Goal: Task Accomplishment & Management: Complete application form

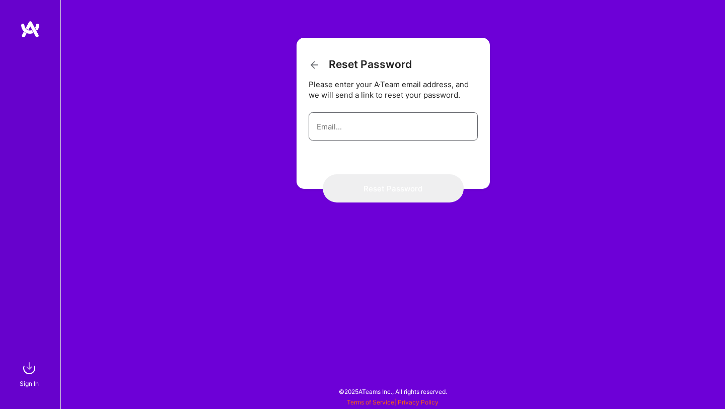
click at [330, 130] on input "email" at bounding box center [392, 127] width 153 height 26
type input "[EMAIL_ADDRESS][DOMAIN_NAME]"
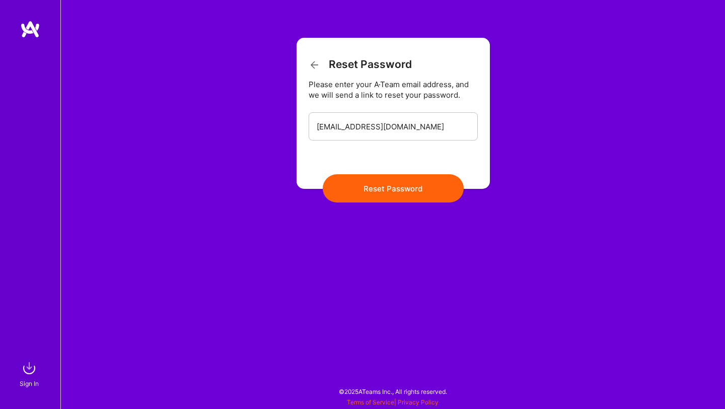
click at [385, 185] on button "Reset Password" at bounding box center [393, 188] width 141 height 28
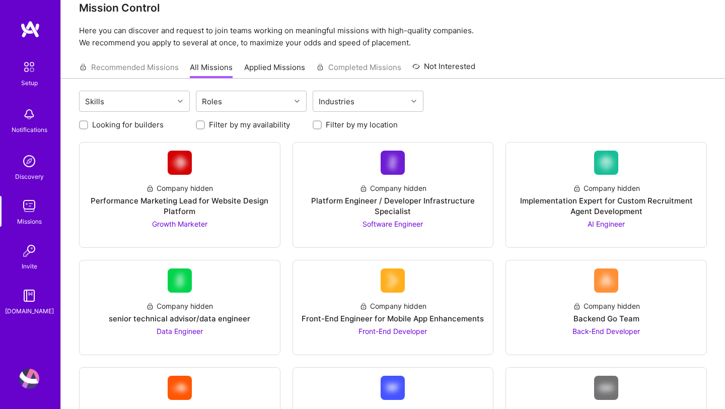
scroll to position [20, 0]
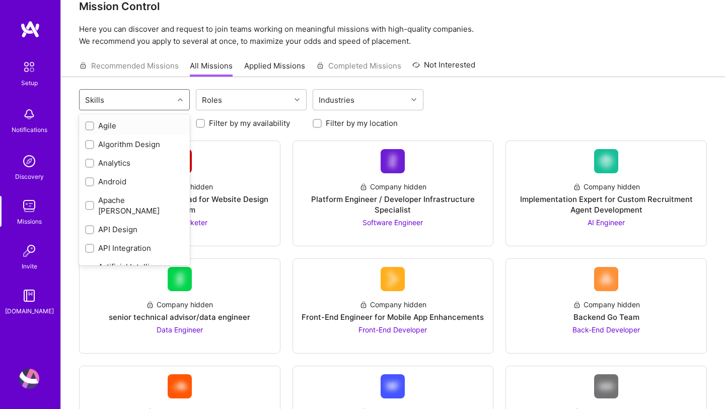
click at [140, 103] on div "Skills" at bounding box center [126, 100] width 94 height 20
click at [102, 124] on div "Agile" at bounding box center [134, 125] width 99 height 11
checkbox input "true"
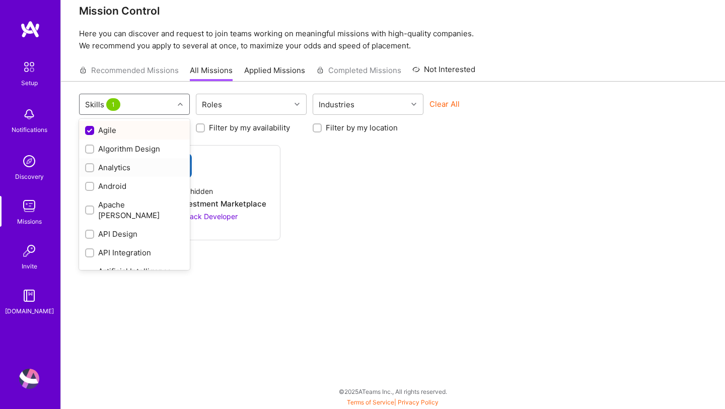
click at [115, 164] on div "Analytics" at bounding box center [134, 167] width 99 height 11
checkbox input "true"
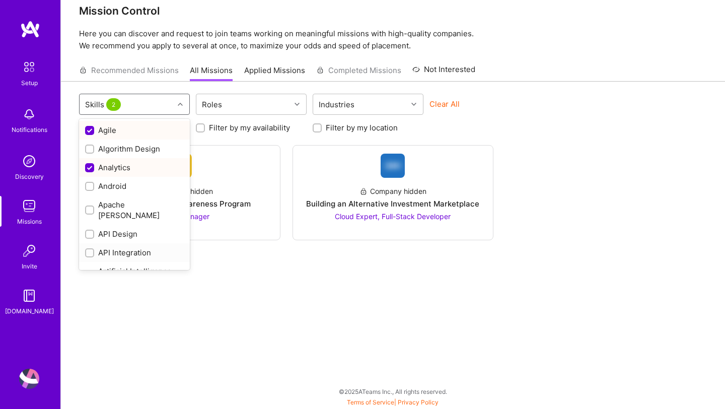
click at [141, 247] on div "API Integration" at bounding box center [134, 252] width 99 height 11
checkbox input "true"
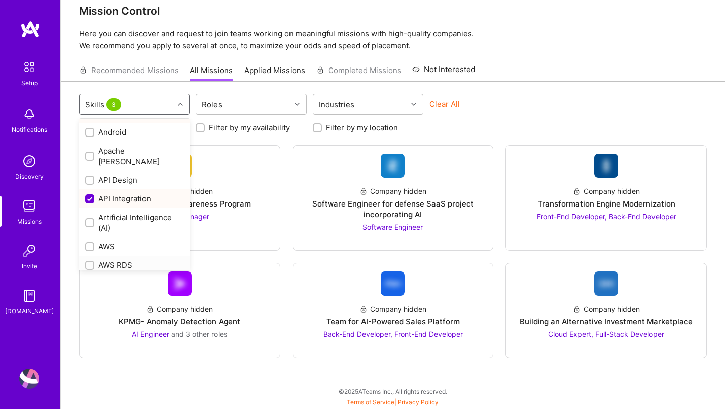
scroll to position [72, 0]
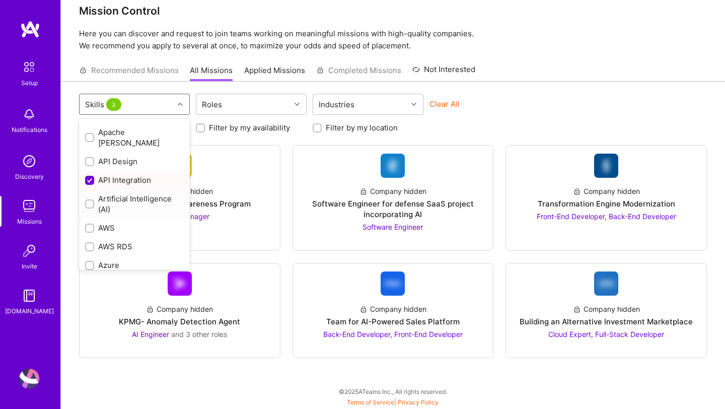
click at [95, 193] on div "Artificial Intelligence (AI)" at bounding box center [134, 203] width 99 height 21
checkbox input "true"
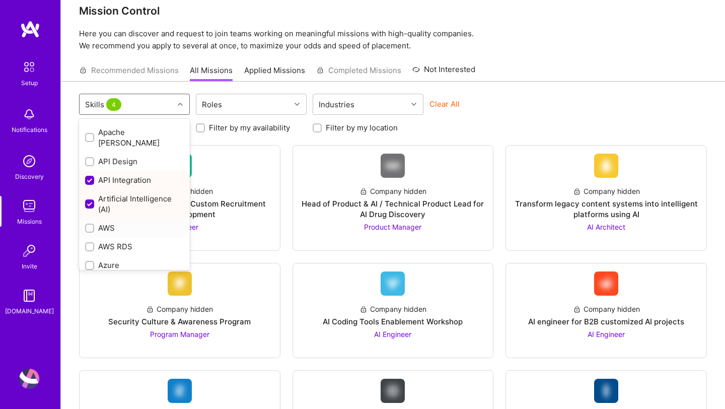
click at [99, 218] on div "AWS" at bounding box center [134, 227] width 111 height 19
checkbox input "true"
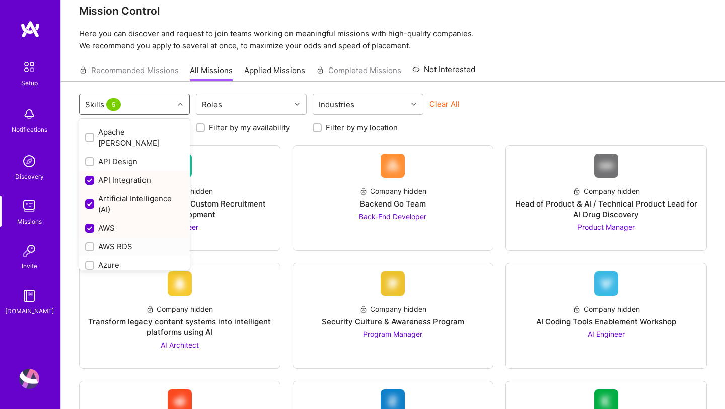
click at [103, 241] on div "AWS RDS" at bounding box center [134, 246] width 99 height 11
checkbox input "true"
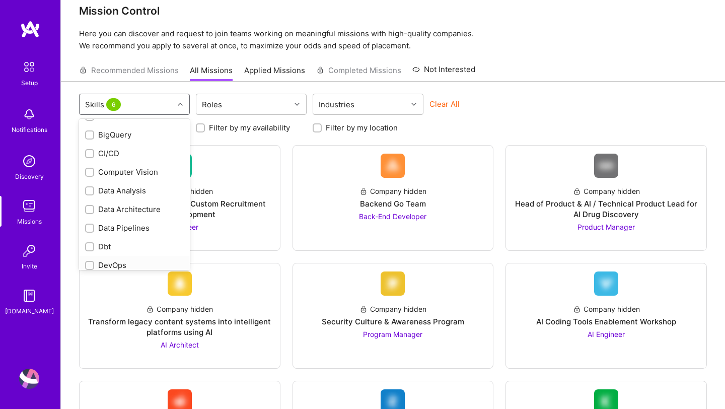
scroll to position [240, 0]
click at [91, 244] on input "checkbox" at bounding box center [90, 247] width 7 height 7
checkbox input "true"
click at [92, 186] on div at bounding box center [89, 190] width 9 height 9
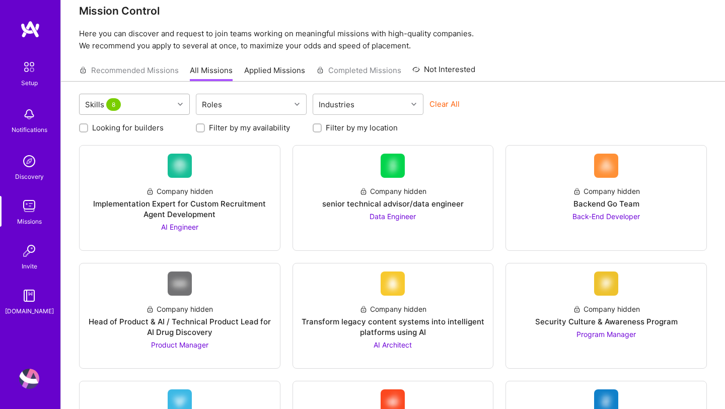
click at [177, 107] on div at bounding box center [182, 104] width 16 height 13
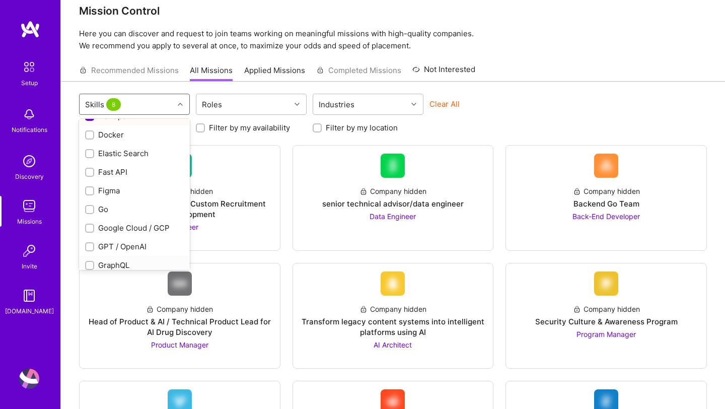
scroll to position [389, 0]
click at [93, 168] on div at bounding box center [89, 172] width 9 height 9
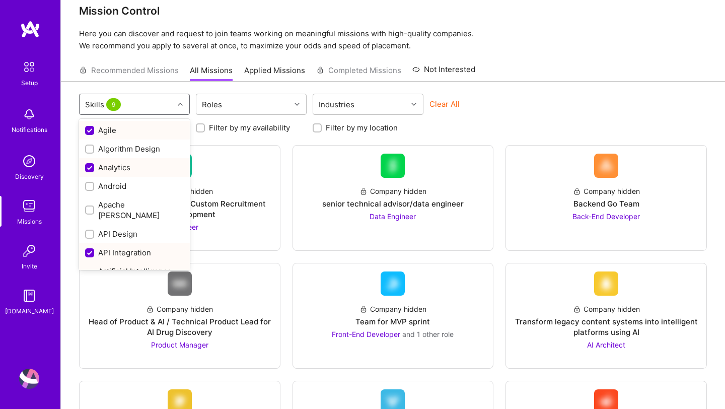
click at [179, 106] on icon at bounding box center [180, 104] width 5 height 5
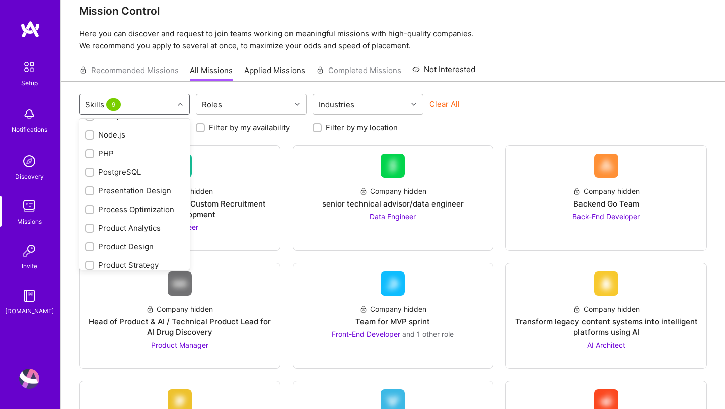
scroll to position [798, 0]
click at [88, 244] on input "checkbox" at bounding box center [90, 247] width 7 height 7
checkbox input "true"
click at [93, 186] on div at bounding box center [89, 190] width 9 height 9
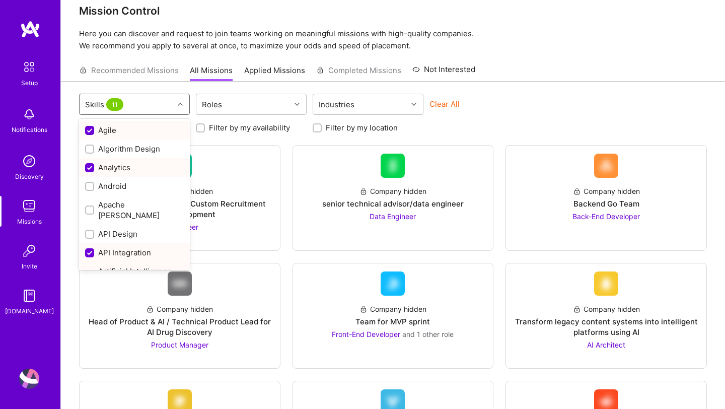
click at [181, 108] on div at bounding box center [182, 104] width 16 height 13
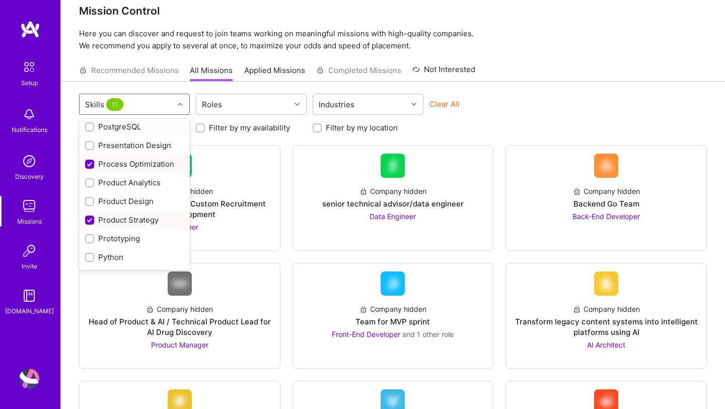
scroll to position [807, 0]
click at [89, 161] on input "checkbox" at bounding box center [90, 164] width 7 height 7
checkbox input "true"
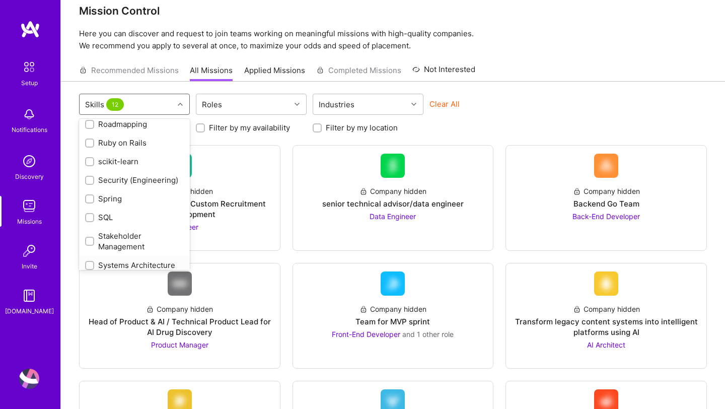
scroll to position [1126, 0]
click at [94, 212] on div "Stakeholder Management" at bounding box center [134, 222] width 99 height 21
checkbox input "true"
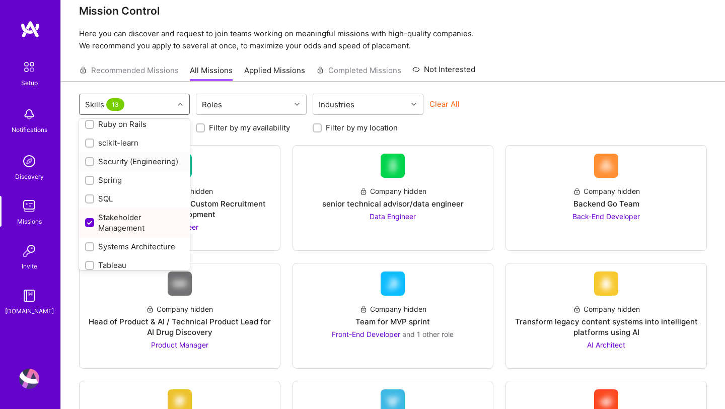
click at [92, 158] on input "checkbox" at bounding box center [90, 161] width 7 height 7
checkbox input "true"
click at [90, 244] on input "checkbox" at bounding box center [90, 247] width 7 height 7
checkbox input "true"
click at [91, 262] on input "checkbox" at bounding box center [90, 265] width 7 height 7
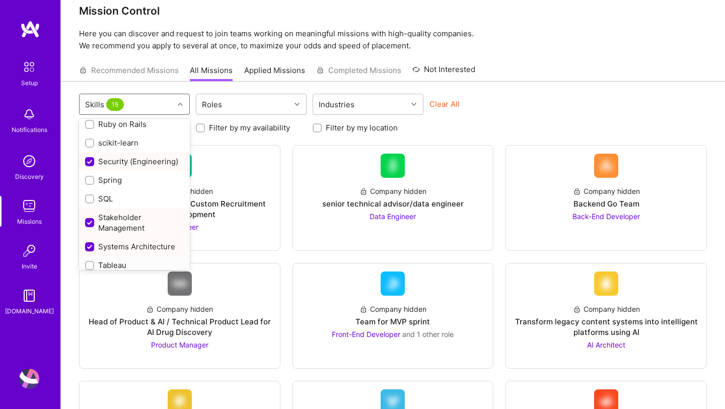
checkbox input "true"
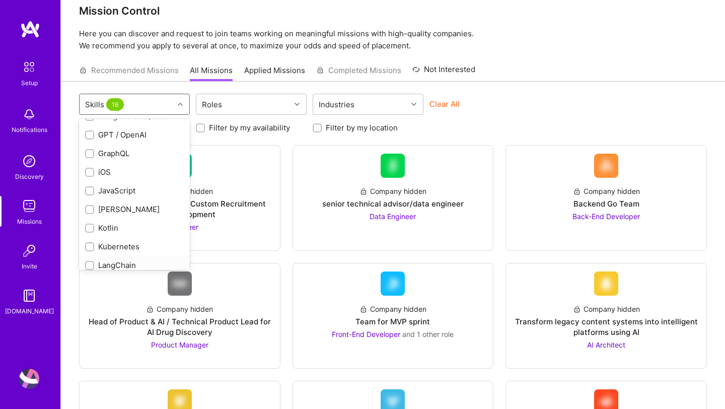
scroll to position [501, 0]
click at [95, 167] on div "JavaScript" at bounding box center [134, 172] width 99 height 11
checkbox input "true"
click at [91, 225] on input "checkbox" at bounding box center [90, 228] width 7 height 7
checkbox input "true"
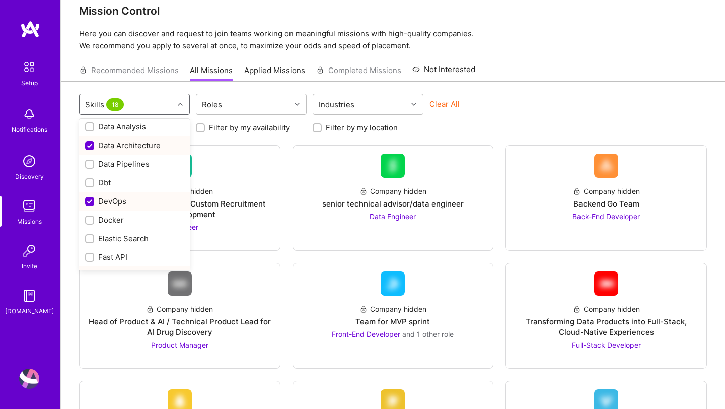
scroll to position [267, 0]
click at [91, 142] on input "checkbox" at bounding box center [90, 145] width 7 height 7
checkbox input "true"
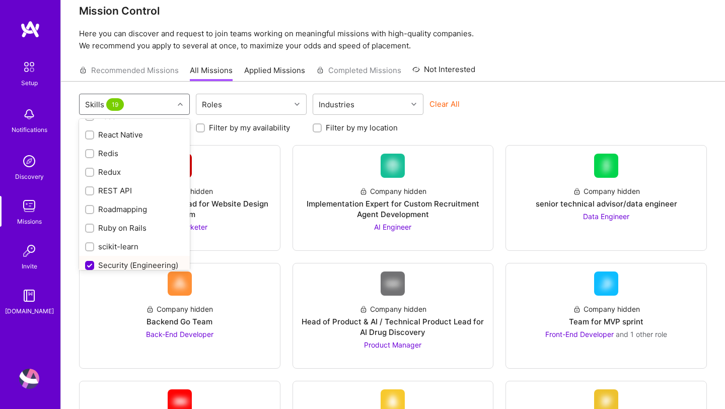
scroll to position [1041, 0]
click at [92, 188] on input "checkbox" at bounding box center [90, 191] width 7 height 7
checkbox input "true"
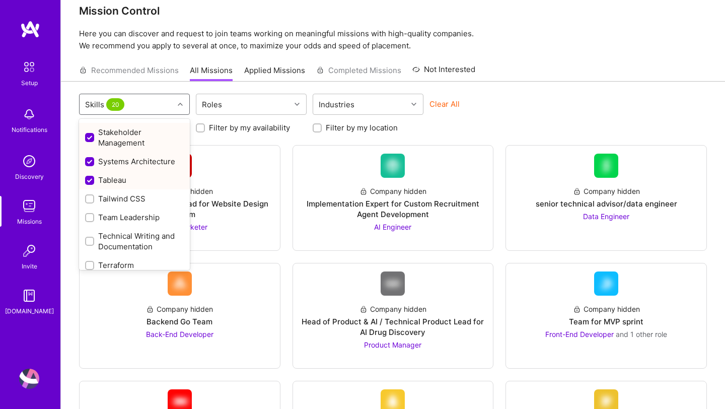
scroll to position [1229, 0]
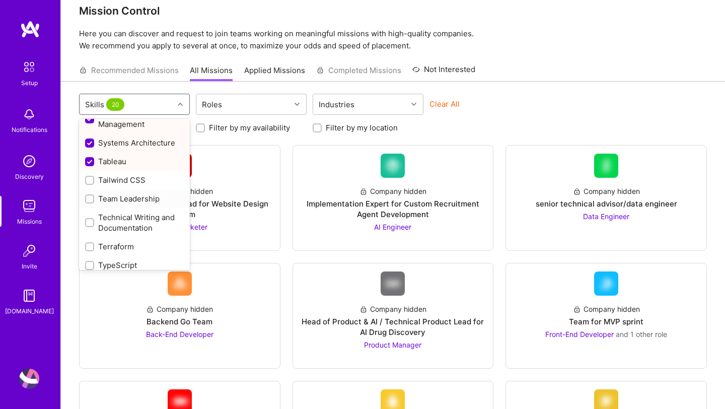
click at [92, 196] on input "checkbox" at bounding box center [90, 199] width 7 height 7
checkbox input "true"
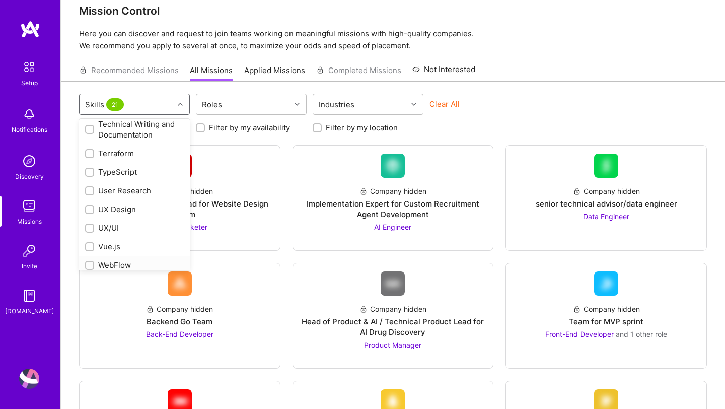
scroll to position [1337, 0]
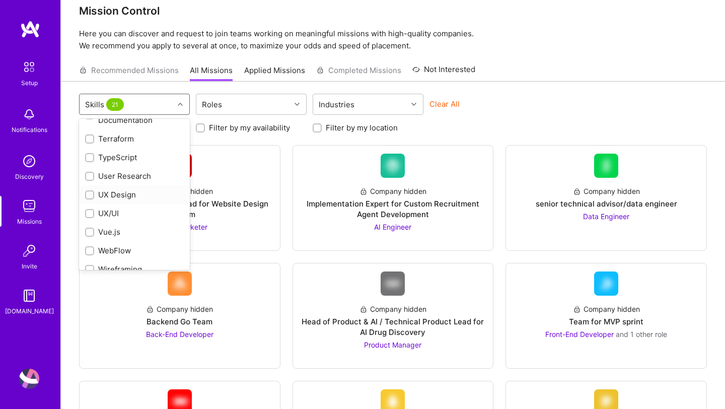
click at [92, 192] on input "checkbox" at bounding box center [90, 195] width 7 height 7
checkbox input "true"
click at [92, 210] on input "checkbox" at bounding box center [90, 213] width 7 height 7
checkbox input "true"
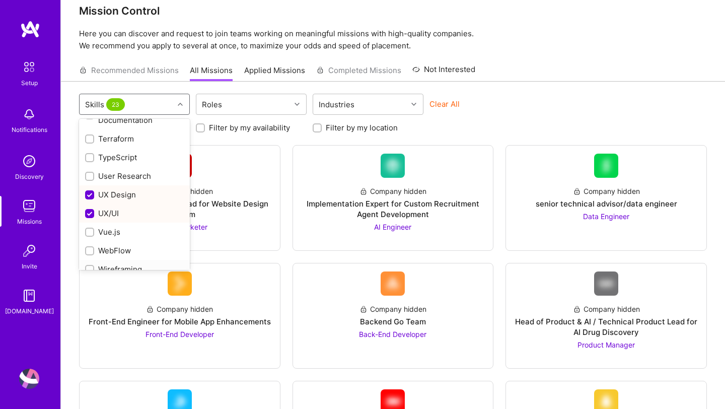
scroll to position [0, 0]
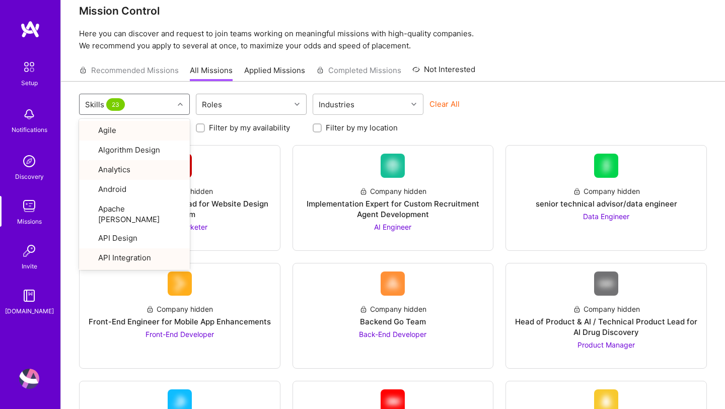
click at [298, 103] on icon at bounding box center [296, 104] width 5 height 5
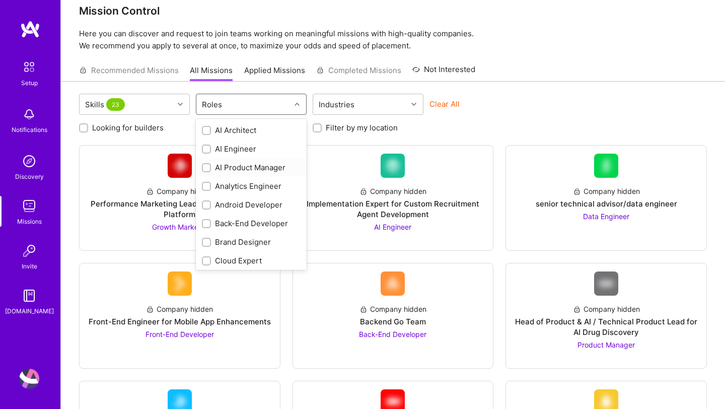
click at [207, 166] on input "checkbox" at bounding box center [207, 168] width 7 height 7
checkbox input "true"
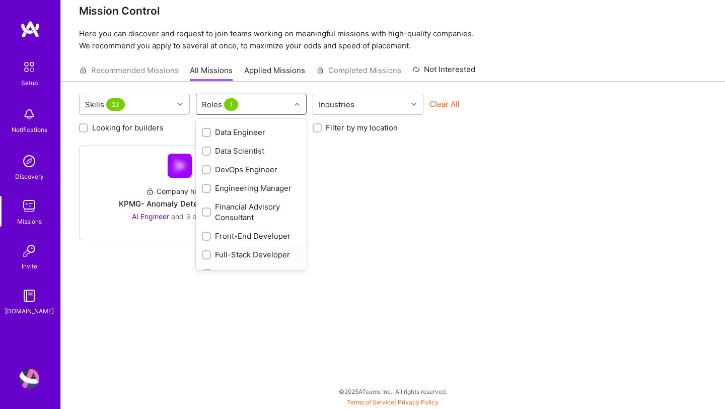
scroll to position [203, 0]
click at [207, 170] on input "checkbox" at bounding box center [207, 170] width 7 height 7
checkbox input "true"
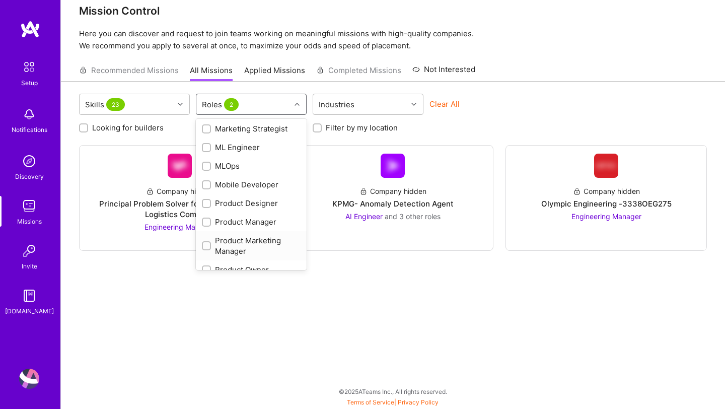
scroll to position [399, 0]
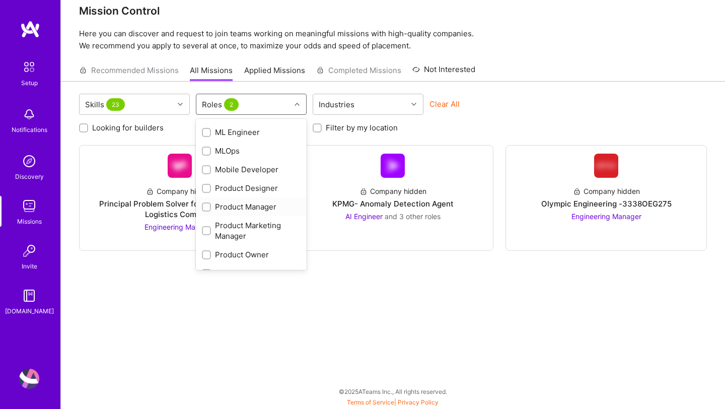
click at [208, 207] on input "checkbox" at bounding box center [207, 207] width 7 height 7
checkbox input "true"
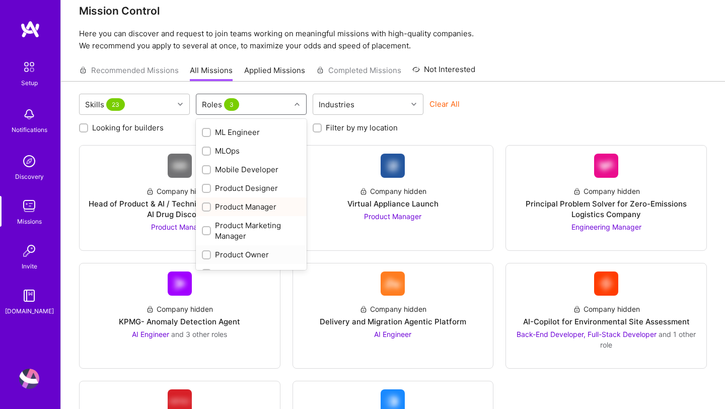
click at [205, 254] on input "checkbox" at bounding box center [207, 255] width 7 height 7
checkbox input "true"
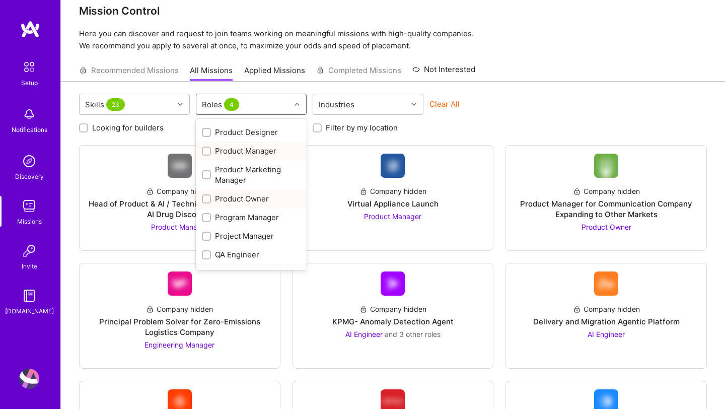
scroll to position [488, 0]
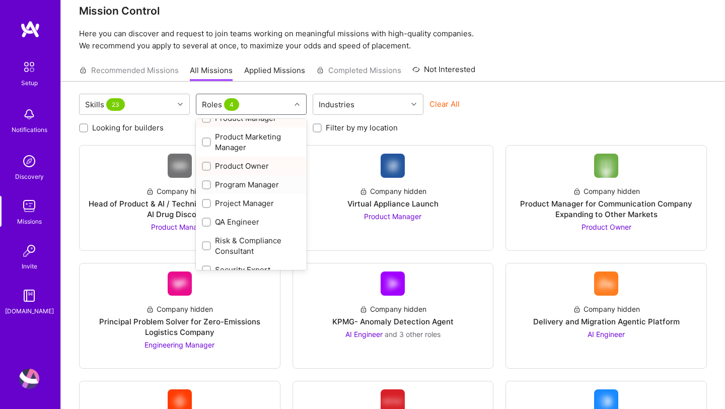
click at [211, 183] on div "Program Manager" at bounding box center [251, 184] width 99 height 11
checkbox input "true"
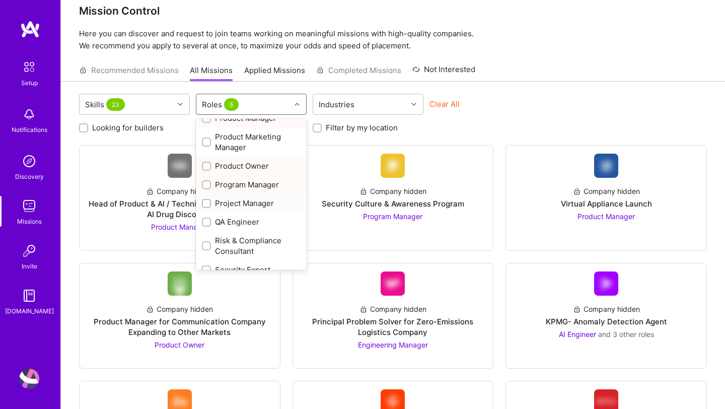
click at [207, 200] on input "checkbox" at bounding box center [207, 203] width 7 height 7
checkbox input "true"
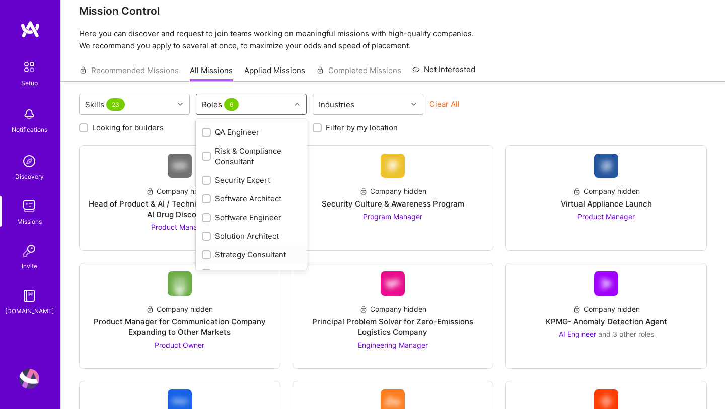
scroll to position [592, 0]
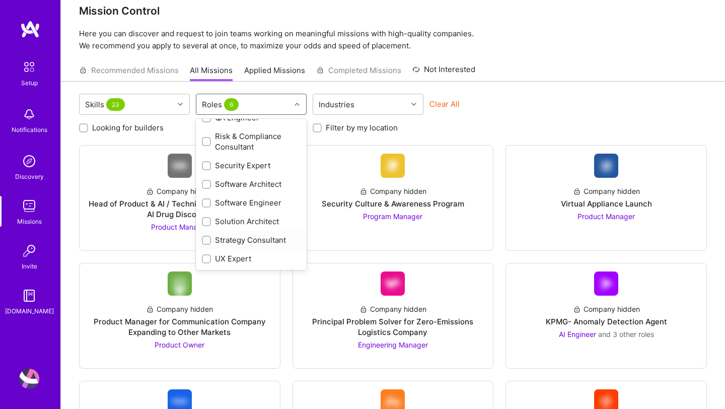
click at [212, 239] on div "Strategy Consultant" at bounding box center [251, 239] width 99 height 11
checkbox input "true"
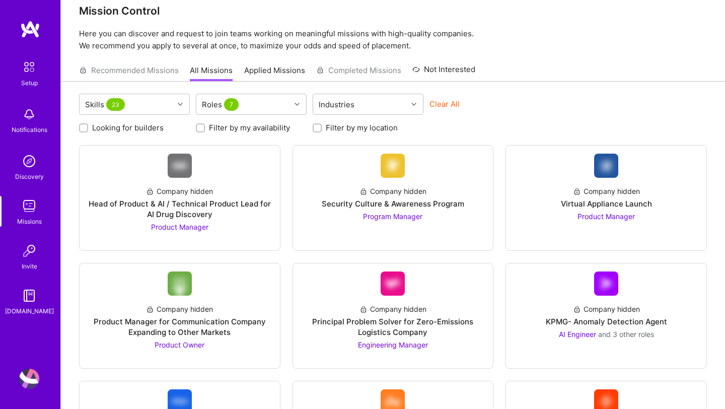
click at [520, 115] on div "Clear All" at bounding box center [484, 108] width 111 height 19
click at [415, 105] on icon at bounding box center [413, 104] width 5 height 5
click at [328, 127] on div "Consulting" at bounding box center [367, 130] width 99 height 11
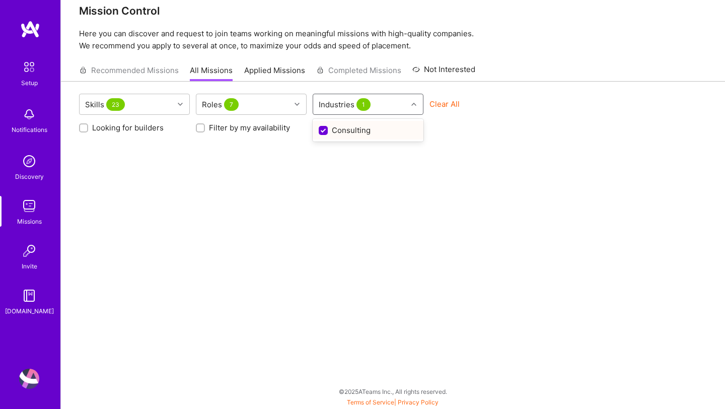
click at [323, 130] on input "checkbox" at bounding box center [323, 130] width 9 height 9
checkbox input "false"
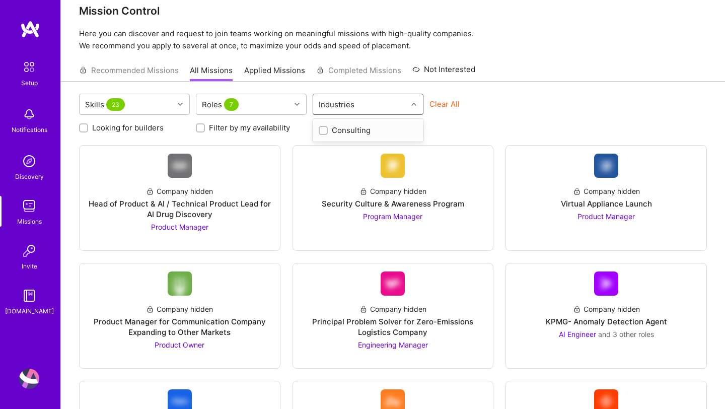
click at [490, 115] on div "Clear All" at bounding box center [484, 108] width 111 height 19
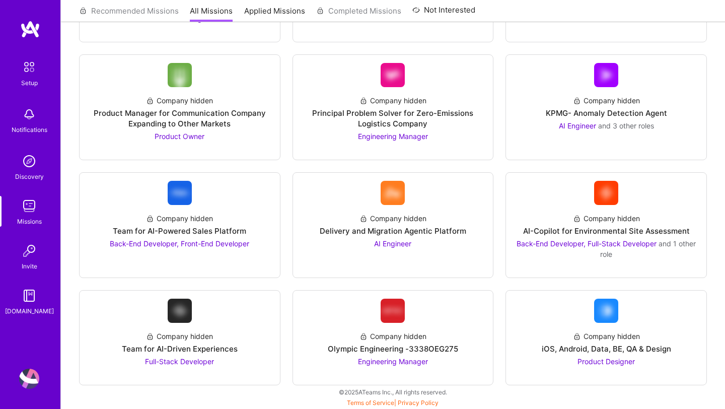
scroll to position [224, 0]
click at [29, 122] on img at bounding box center [29, 114] width 20 height 20
click at [26, 168] on img at bounding box center [29, 161] width 20 height 20
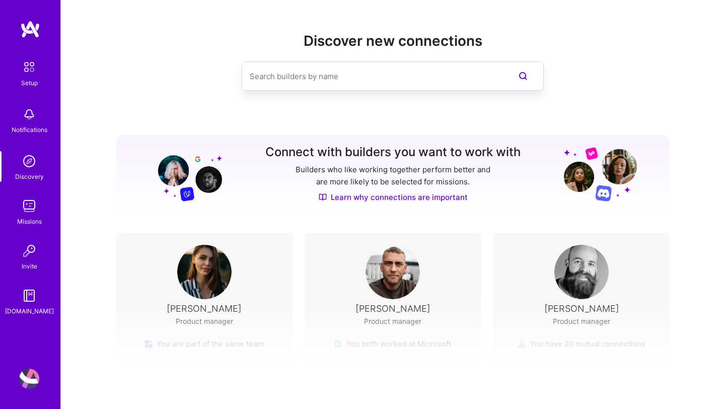
click at [26, 70] on img at bounding box center [29, 66] width 21 height 21
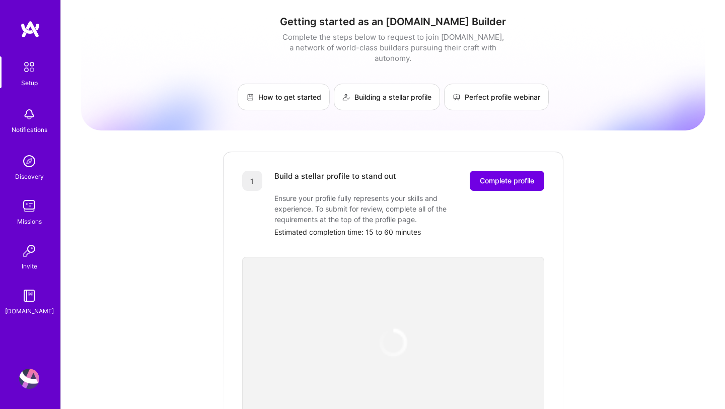
click at [604, 159] on div "Getting started as an [DOMAIN_NAME] Builder Complete the steps below to request…" at bounding box center [393, 341] width 624 height 666
click at [511, 176] on span "Complete profile" at bounding box center [506, 181] width 54 height 10
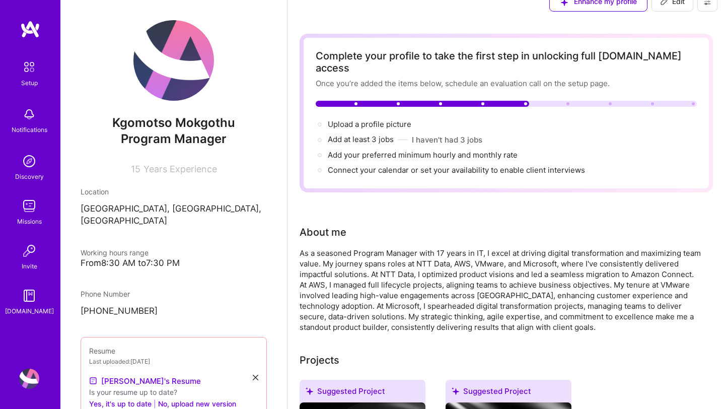
scroll to position [20, 0]
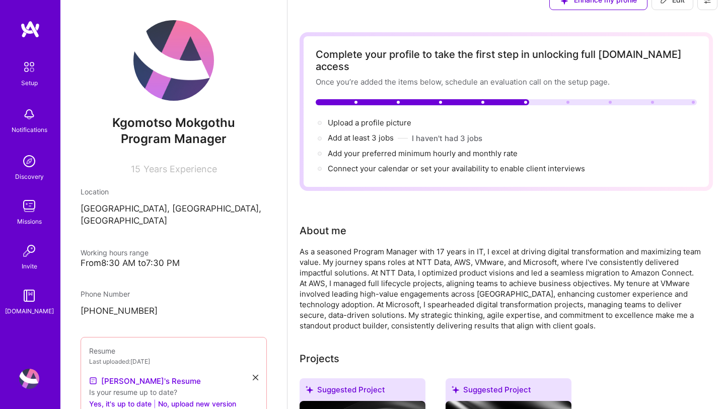
click at [230, 288] on div "Phone Number [PHONE_NUMBER]" at bounding box center [174, 302] width 186 height 29
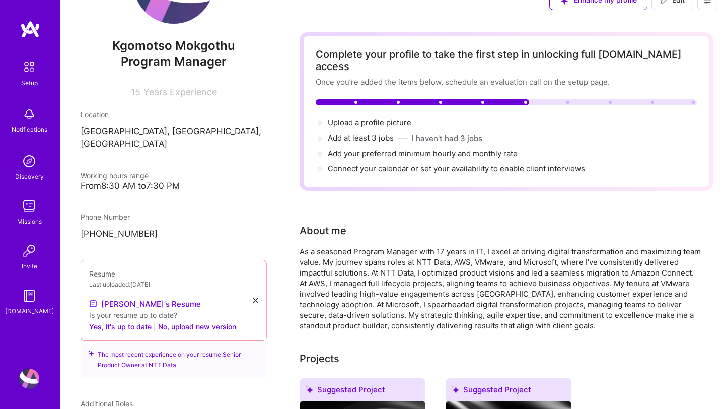
scroll to position [121, 0]
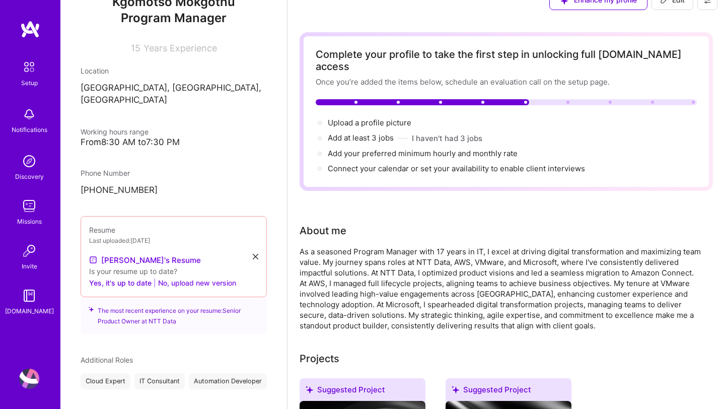
click at [195, 276] on button "No, upload new version" at bounding box center [197, 282] width 78 height 12
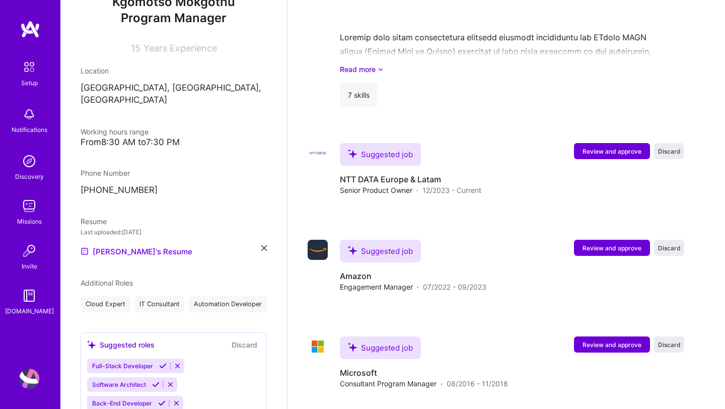
scroll to position [1323, 0]
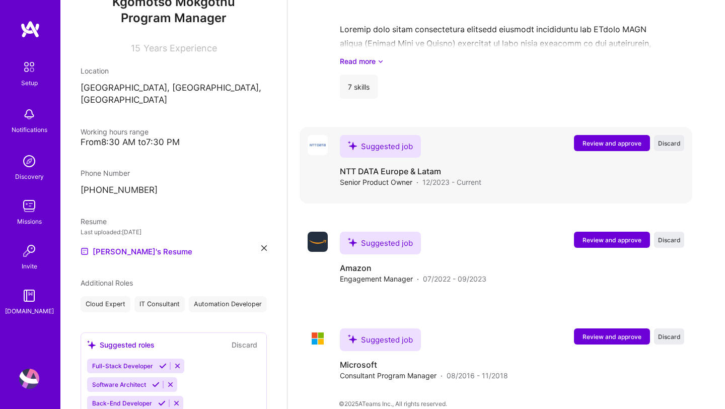
click at [626, 139] on span "Review and approve" at bounding box center [611, 143] width 59 height 9
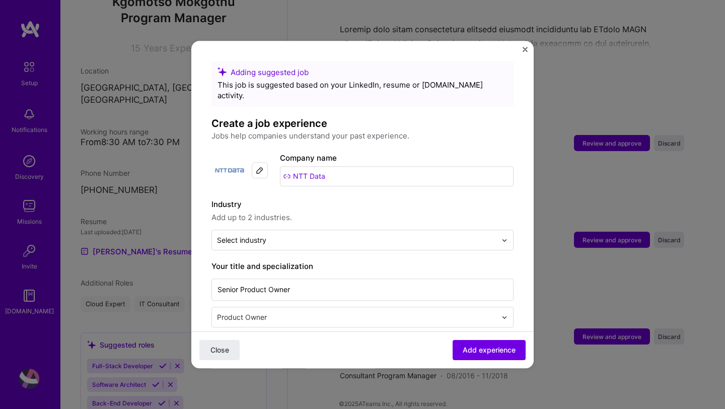
click at [497, 211] on span "Add up to 2 industries." at bounding box center [362, 217] width 302 height 12
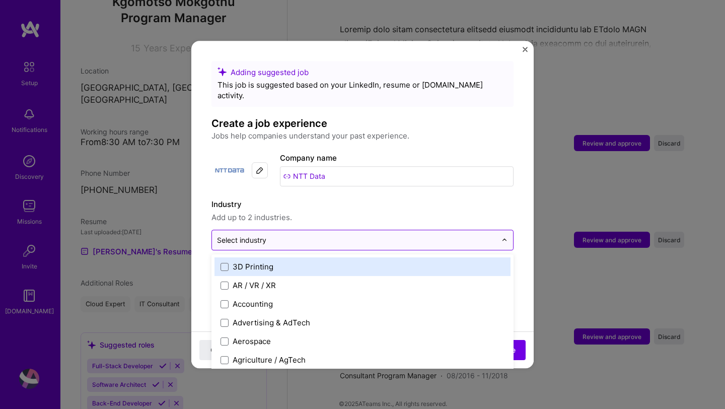
click at [506, 237] on img at bounding box center [504, 240] width 6 height 6
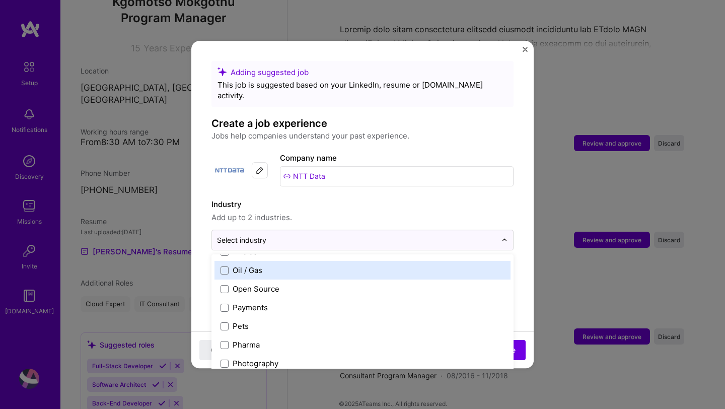
scroll to position [1691, 0]
select select "ZA"
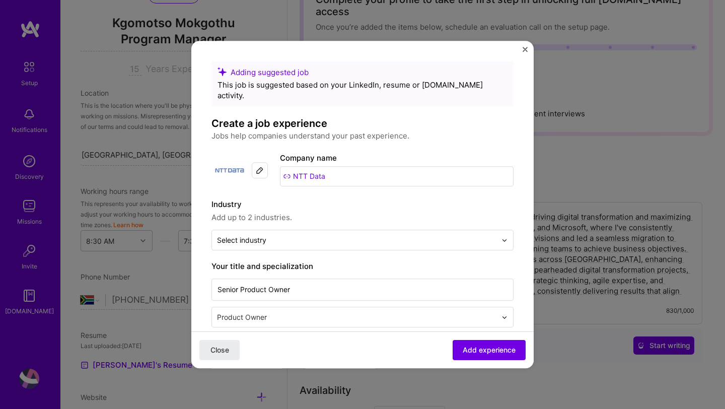
scroll to position [384, 0]
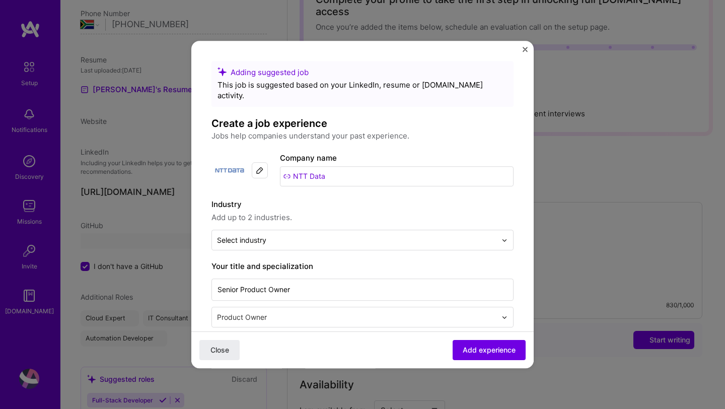
select select "ZA"
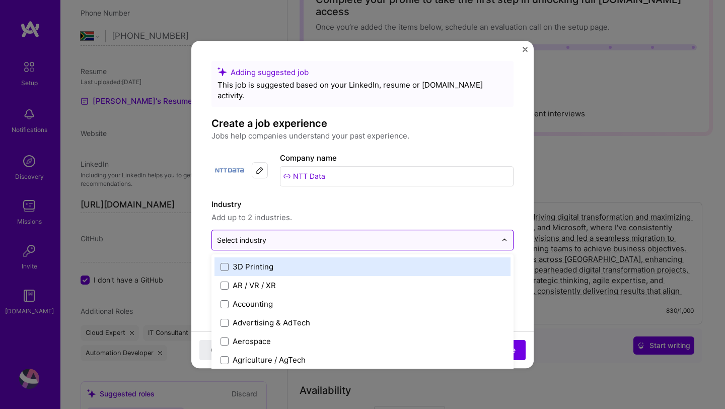
click at [502, 232] on div at bounding box center [507, 240] width 12 height 20
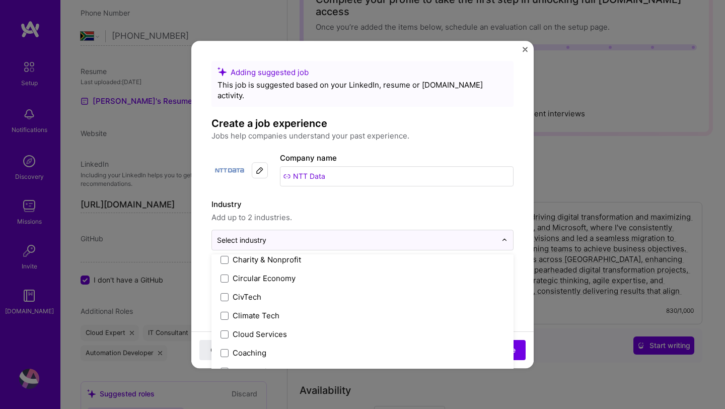
scroll to position [547, 0]
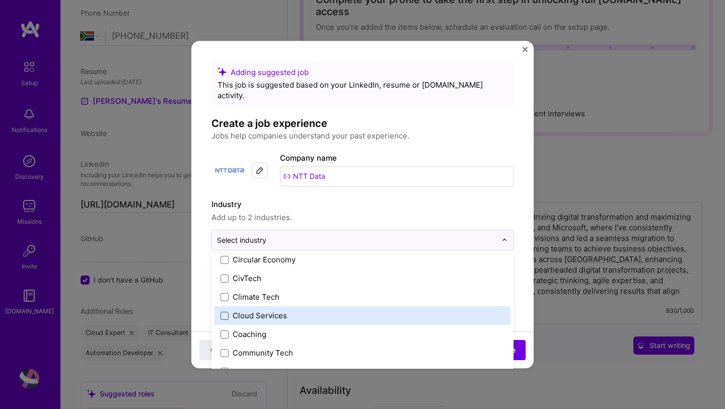
click at [228, 311] on span at bounding box center [224, 315] width 8 height 8
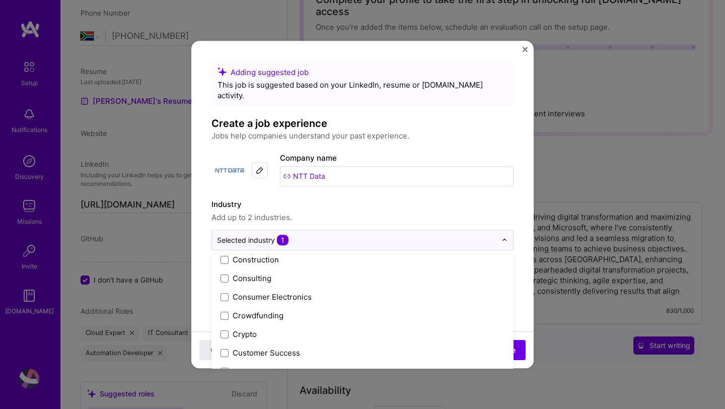
scroll to position [677, 0]
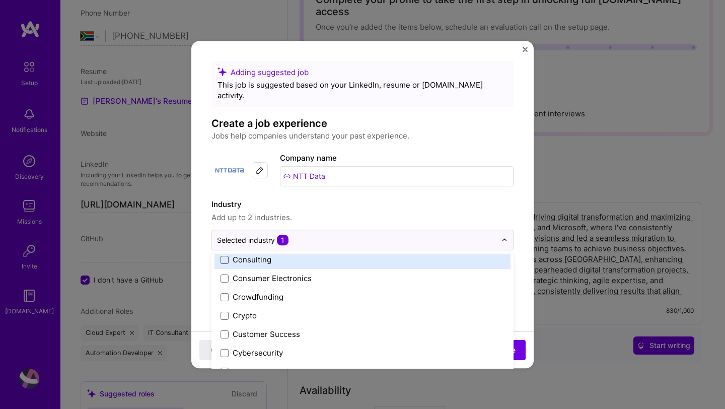
click at [224, 256] on span at bounding box center [224, 260] width 8 height 8
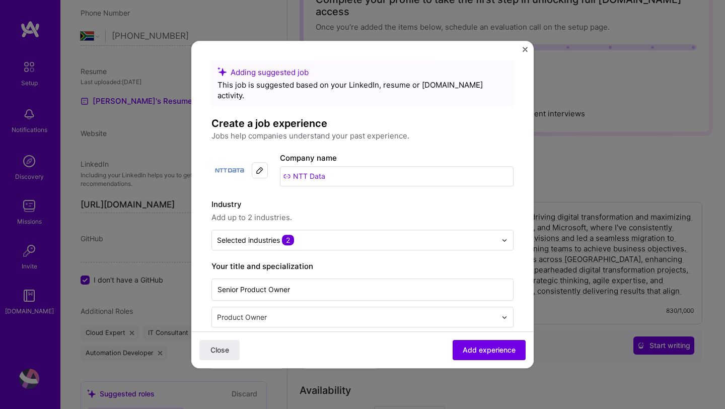
click at [444, 199] on label "Industry" at bounding box center [362, 204] width 302 height 12
click at [474, 348] on span "Add experience" at bounding box center [488, 350] width 53 height 10
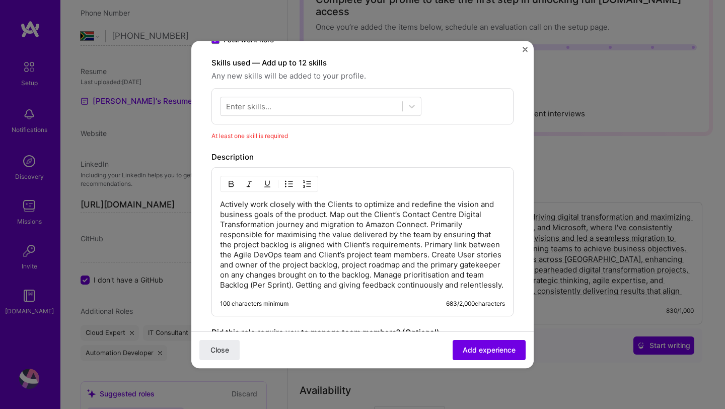
scroll to position [349, 0]
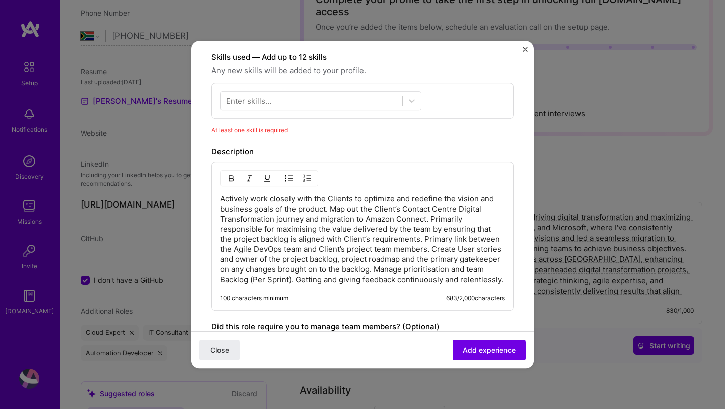
click at [480, 304] on div "Adding suggested job This job is suggested based on your LinkedIn, resume or [D…" at bounding box center [362, 91] width 302 height 759
click at [463, 321] on div "Did this role require you to manage team members? (Optional)" at bounding box center [362, 327] width 302 height 12
click at [313, 337] on div "0" at bounding box center [303, 347] width 40 height 21
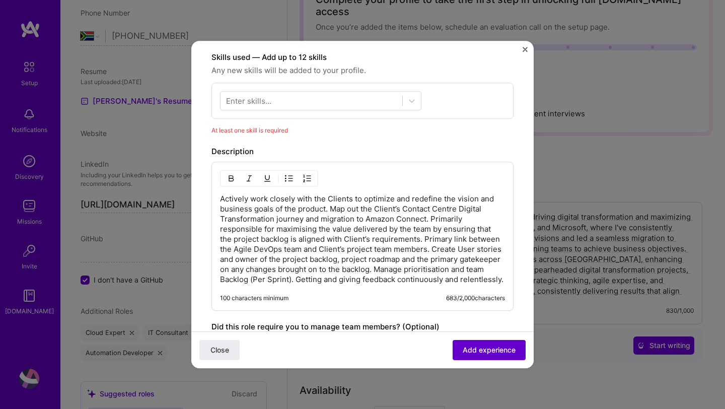
click at [459, 347] on button "Add experience" at bounding box center [488, 350] width 73 height 20
click at [410, 99] on icon at bounding box center [412, 101] width 6 height 4
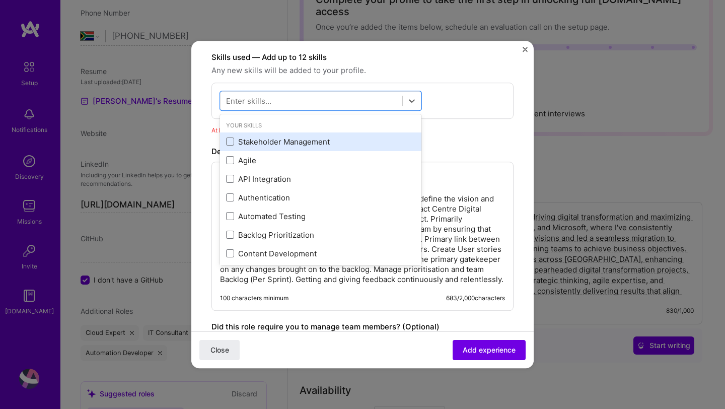
click at [300, 136] on div "Stakeholder Management" at bounding box center [320, 141] width 189 height 11
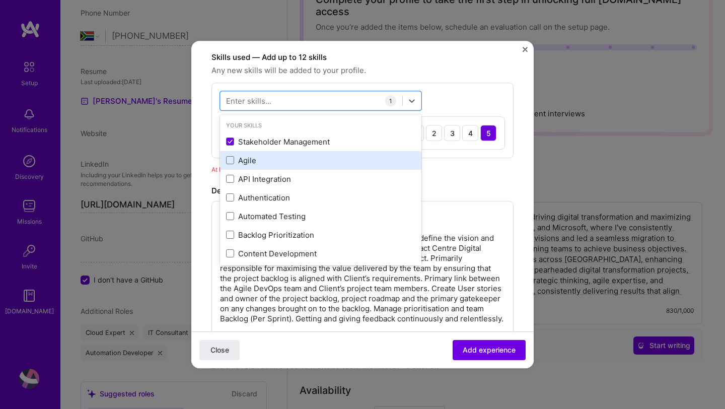
click at [252, 155] on div "Agile" at bounding box center [320, 160] width 189 height 11
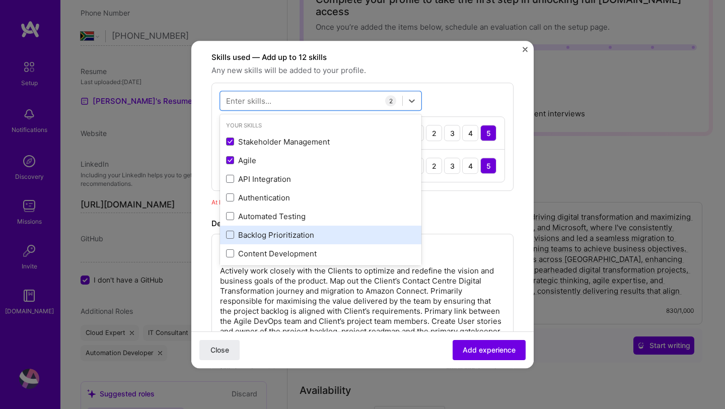
click at [278, 229] on div "Backlog Prioritization" at bounding box center [320, 234] width 189 height 11
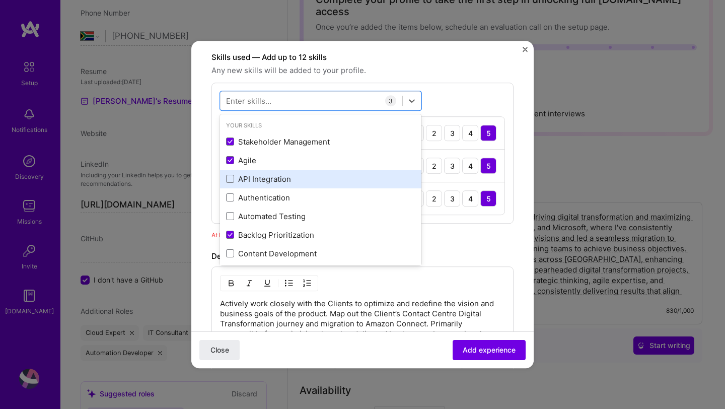
click at [280, 174] on div "API Integration" at bounding box center [320, 179] width 189 height 11
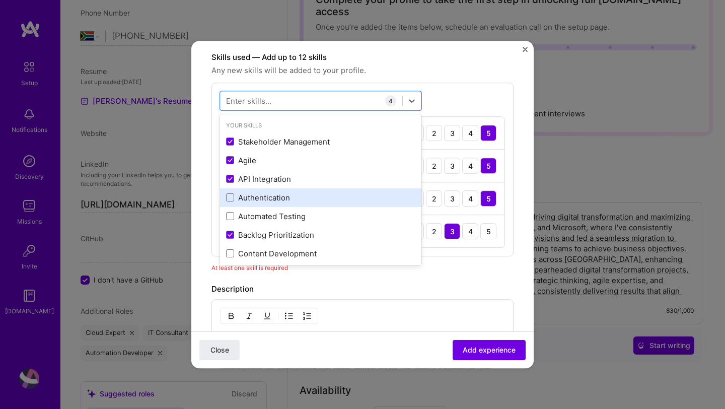
click at [275, 192] on div "Authentication" at bounding box center [320, 197] width 189 height 11
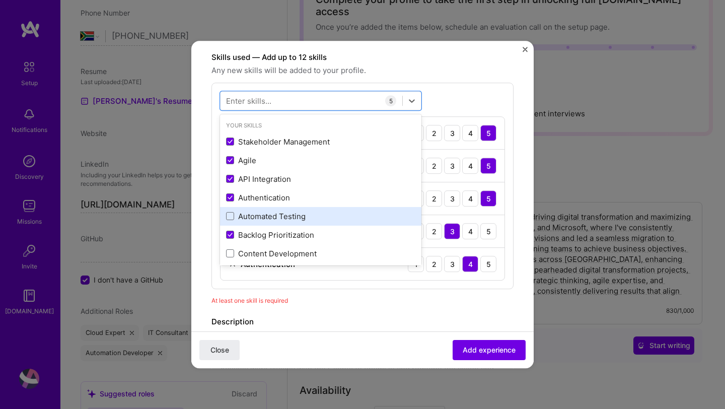
click at [288, 211] on div "Automated Testing" at bounding box center [320, 216] width 189 height 11
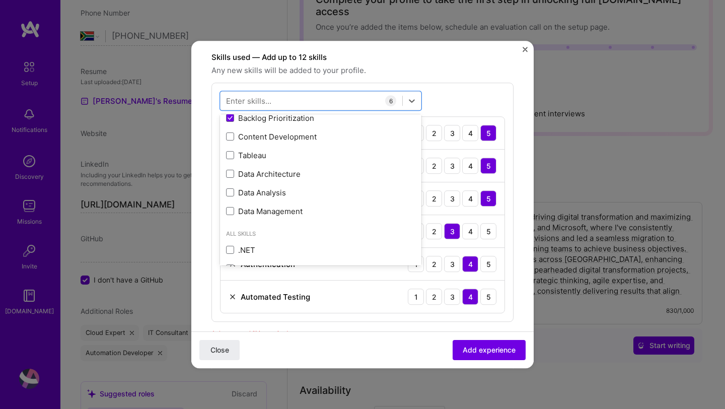
scroll to position [135, 0]
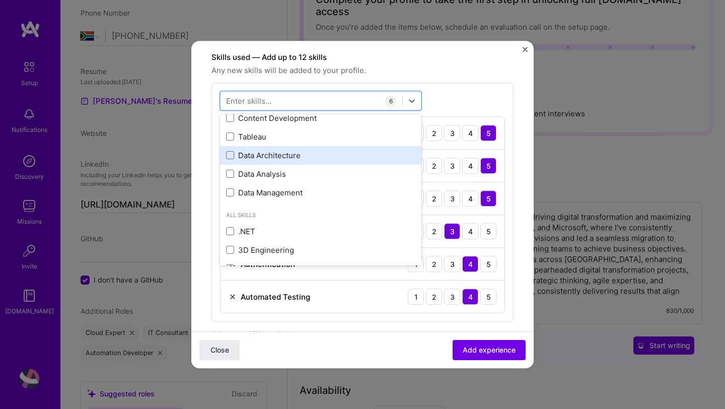
click at [287, 150] on div "Data Architecture" at bounding box center [320, 155] width 189 height 11
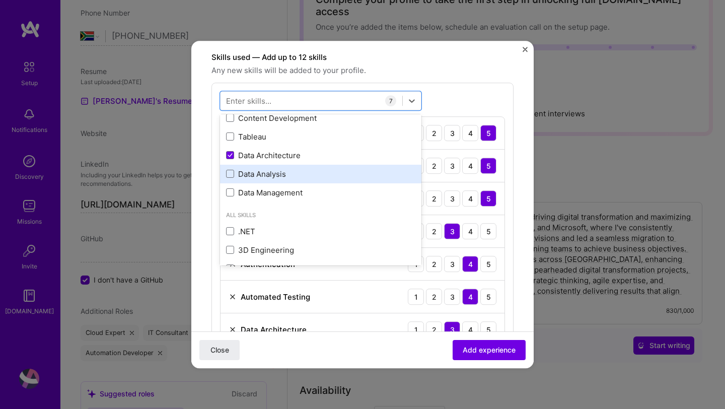
click at [283, 169] on div "Data Analysis" at bounding box center [320, 174] width 189 height 11
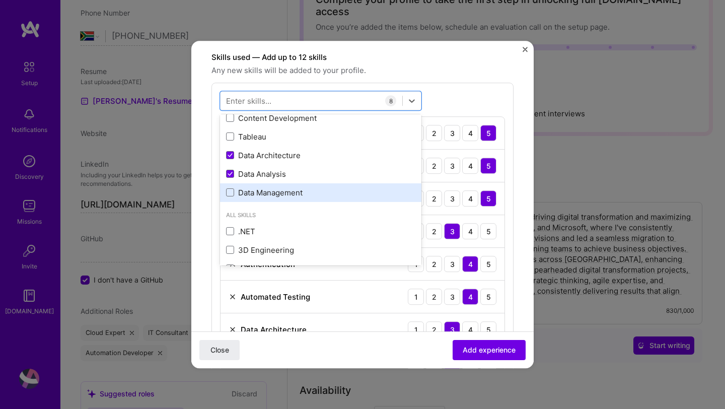
click at [283, 183] on div "Data Management" at bounding box center [320, 192] width 201 height 19
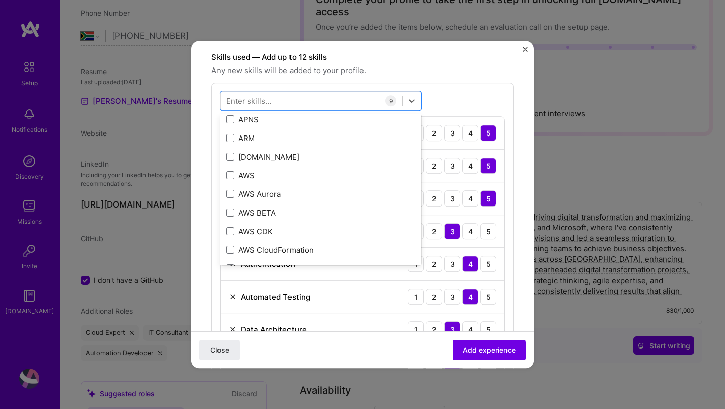
scroll to position [340, 0]
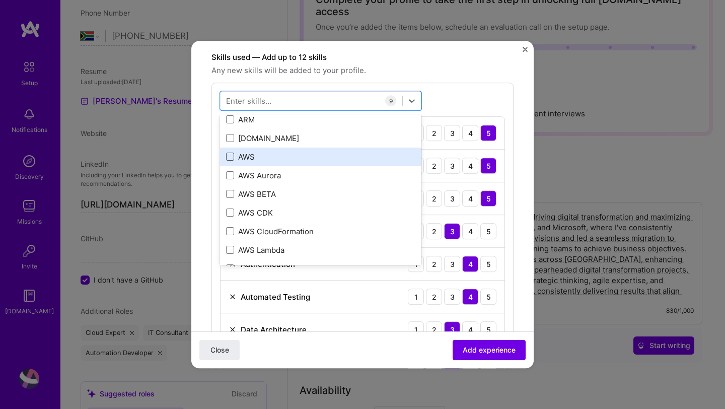
click at [233, 152] on span at bounding box center [230, 156] width 8 height 8
click at [0, 0] on input "checkbox" at bounding box center [0, 0] width 0 height 0
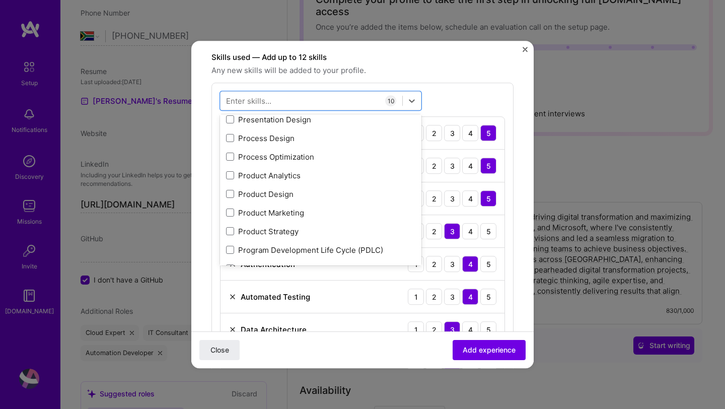
scroll to position [4678, 0]
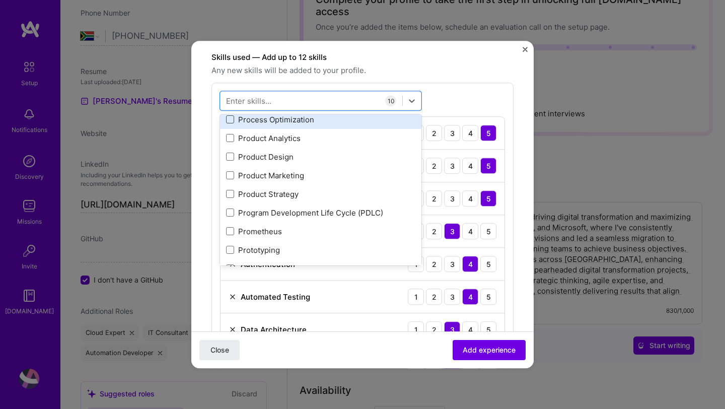
click at [231, 115] on span at bounding box center [230, 119] width 8 height 8
click at [0, 0] on input "checkbox" at bounding box center [0, 0] width 0 height 0
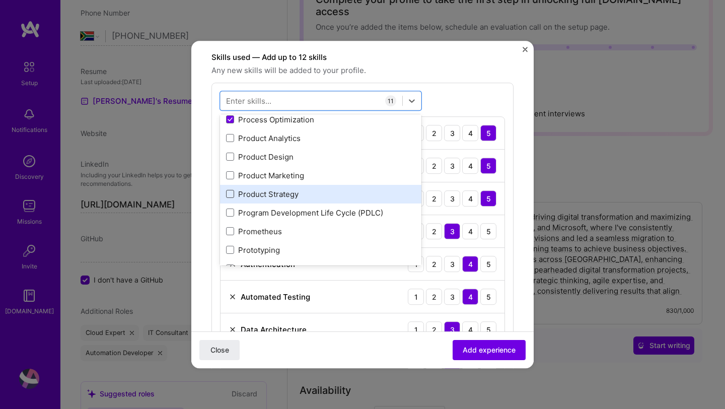
click at [232, 190] on span at bounding box center [230, 194] width 8 height 8
click at [0, 0] on input "checkbox" at bounding box center [0, 0] width 0 height 0
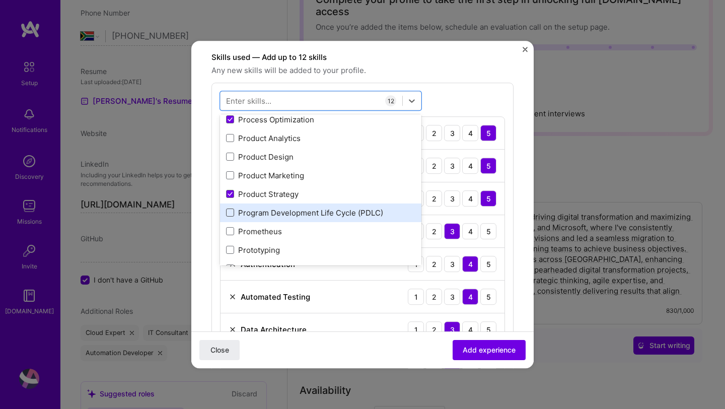
click at [229, 208] on span at bounding box center [230, 212] width 8 height 8
click at [0, 0] on input "checkbox" at bounding box center [0, 0] width 0 height 0
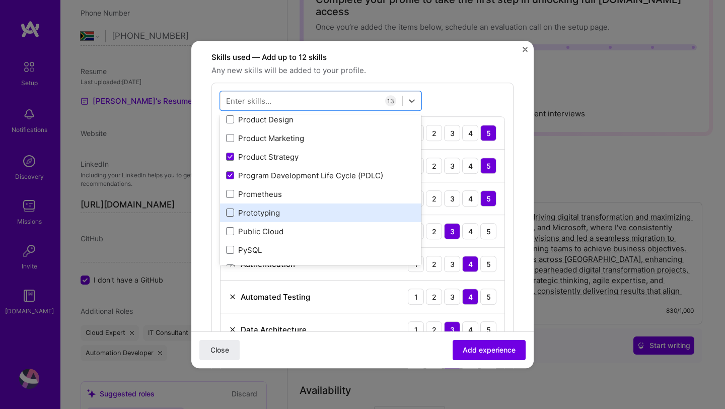
click at [233, 208] on span at bounding box center [230, 212] width 8 height 8
click at [0, 0] on input "checkbox" at bounding box center [0, 0] width 0 height 0
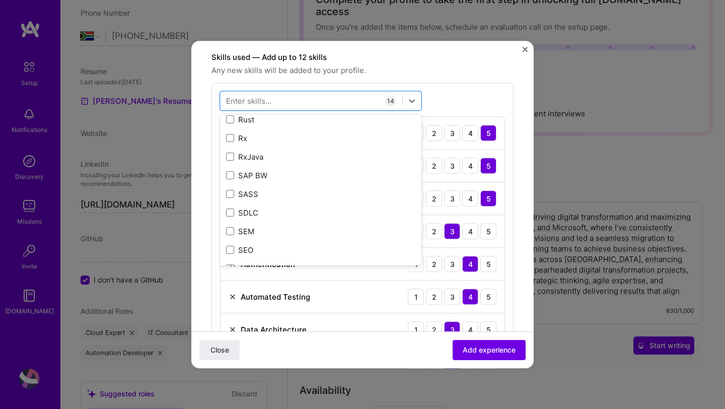
scroll to position [5329, 0]
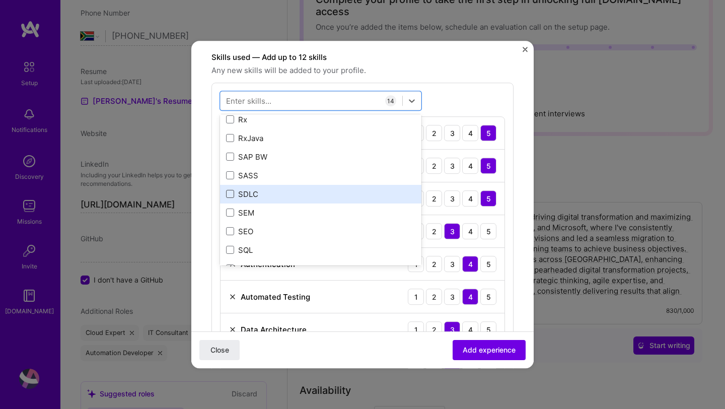
click at [230, 190] on span at bounding box center [230, 194] width 8 height 8
click at [0, 0] on input "checkbox" at bounding box center [0, 0] width 0 height 0
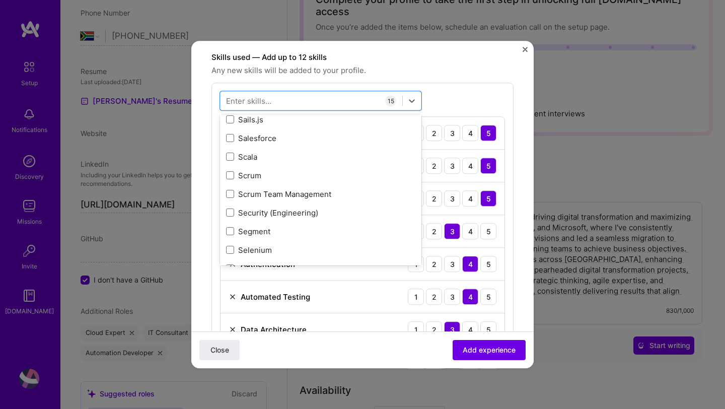
scroll to position [5497, 0]
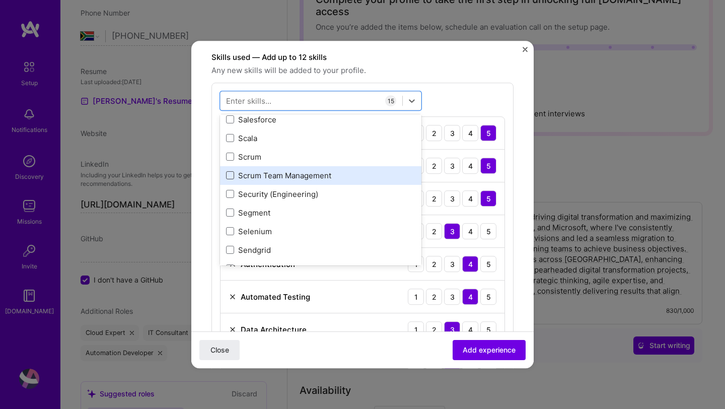
click at [228, 171] on span at bounding box center [230, 175] width 8 height 8
click at [0, 0] on input "checkbox" at bounding box center [0, 0] width 0 height 0
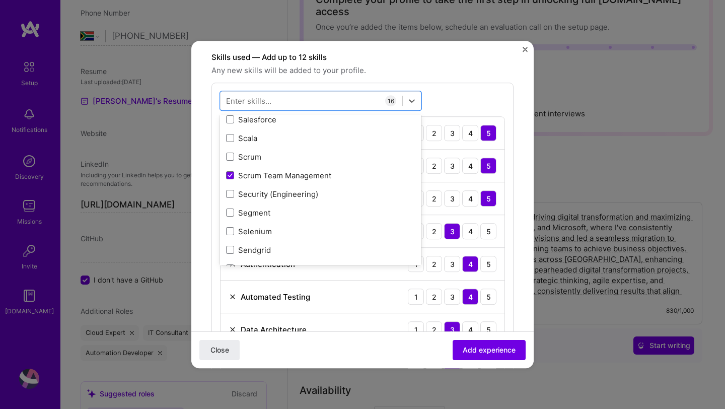
click at [522, 308] on form "Adding suggested job This job is suggested based on your LinkedIn, resume or [D…" at bounding box center [362, 385] width 342 height 1346
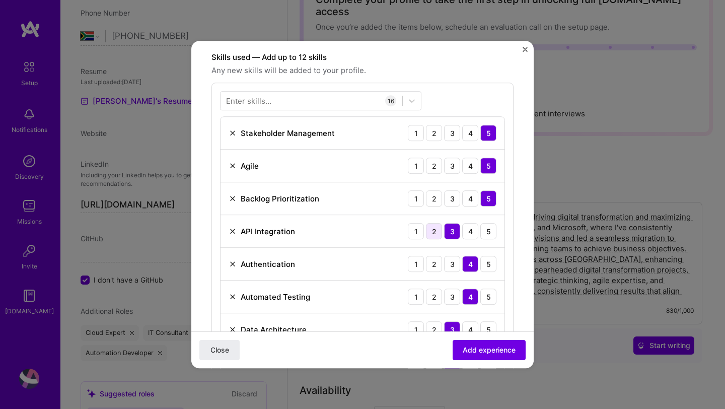
click at [433, 223] on div "2" at bounding box center [434, 231] width 16 height 16
click at [433, 256] on div "2" at bounding box center [434, 264] width 16 height 16
click at [508, 273] on div "Enter skills... 16 Stakeholder Management 1 2 3 4 5 Agile 1 2 3 4 5 Backlog Pri…" at bounding box center [362, 366] width 302 height 566
click at [519, 311] on form "Adding suggested job This job is suggested based on your LinkedIn, resume or [D…" at bounding box center [362, 385] width 342 height 1346
click at [509, 308] on div "Enter skills... 16 Stakeholder Management 1 2 3 4 5 Agile 1 2 3 4 5 Backlog Pri…" at bounding box center [362, 366] width 302 height 566
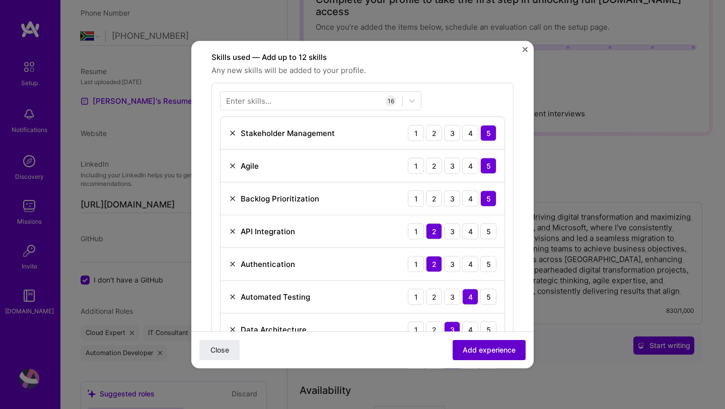
click at [494, 349] on span "Add experience" at bounding box center [488, 350] width 53 height 10
click at [464, 351] on span "Add experience" at bounding box center [488, 350] width 53 height 10
click at [507, 290] on div "Enter skills... 16 Stakeholder Management 1 2 3 4 5 Agile 1 2 3 4 5 Backlog Pri…" at bounding box center [362, 366] width 302 height 566
click at [462, 91] on div "Enter skills... 16 Stakeholder Management 1 2 3 4 5 Agile 1 2 3 4 5 Backlog Pri…" at bounding box center [362, 366] width 302 height 566
click at [524, 48] on img "Close" at bounding box center [524, 49] width 5 height 5
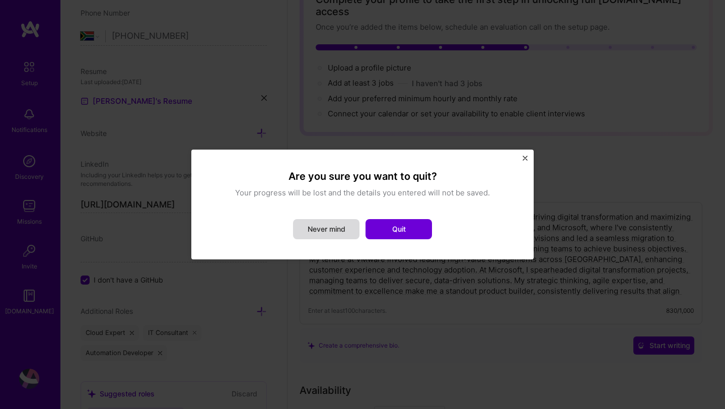
click at [348, 230] on button "Never mind" at bounding box center [326, 229] width 66 height 20
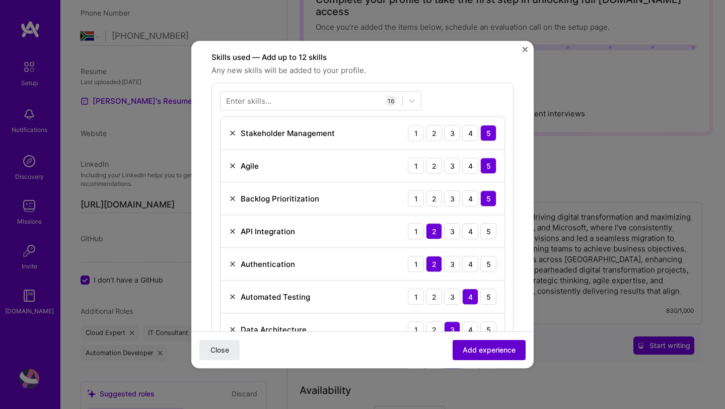
click at [484, 346] on span "Add experience" at bounding box center [488, 350] width 53 height 10
click at [477, 347] on span "Add experience" at bounding box center [488, 350] width 53 height 10
click at [525, 49] on img "Close" at bounding box center [524, 49] width 5 height 5
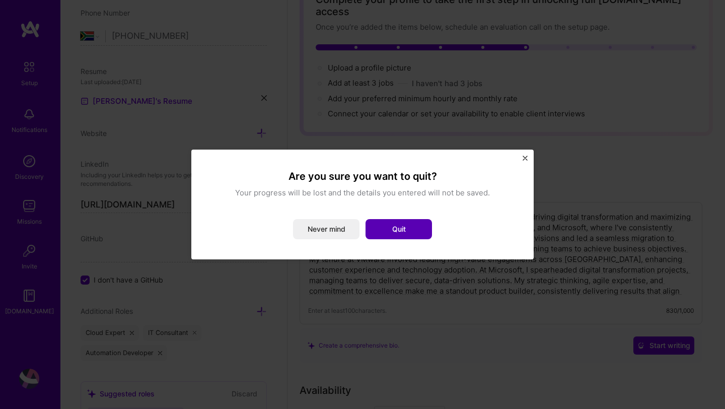
click at [406, 238] on button "Quit" at bounding box center [398, 229] width 66 height 20
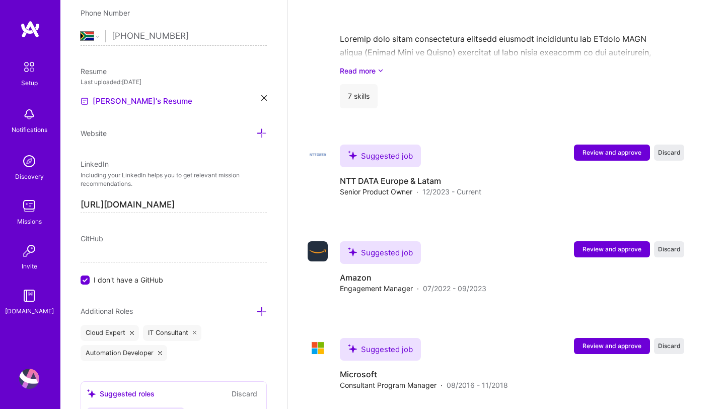
scroll to position [1625, 0]
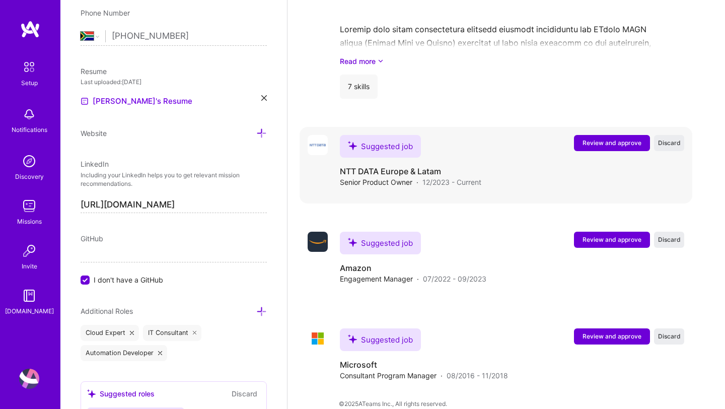
click at [590, 138] on span "Review and approve" at bounding box center [611, 142] width 59 height 9
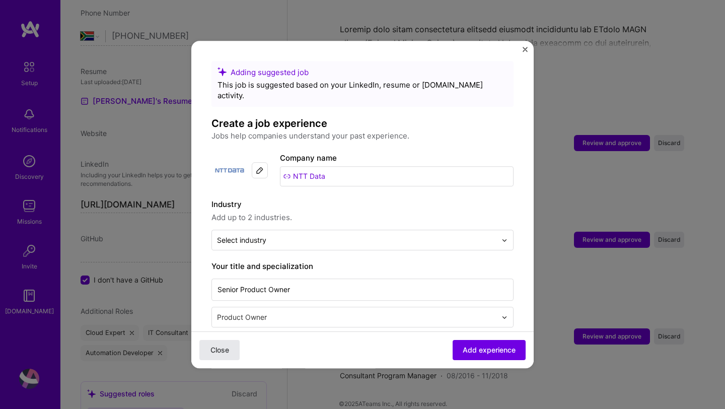
click at [221, 353] on span "Close" at bounding box center [219, 350] width 19 height 10
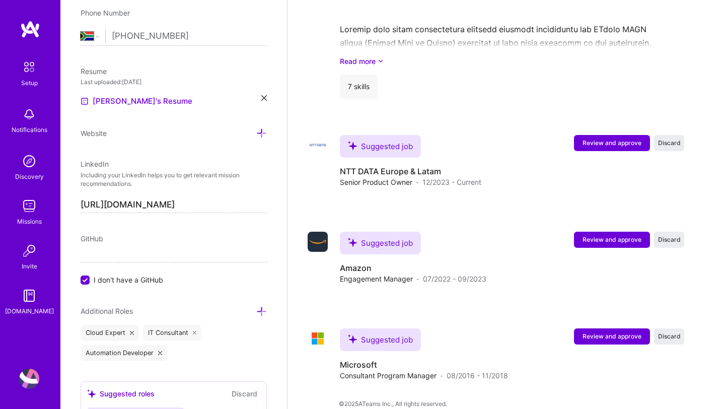
click at [254, 341] on div "Cloud Expert IT Consultant Automation Developer" at bounding box center [174, 343] width 186 height 36
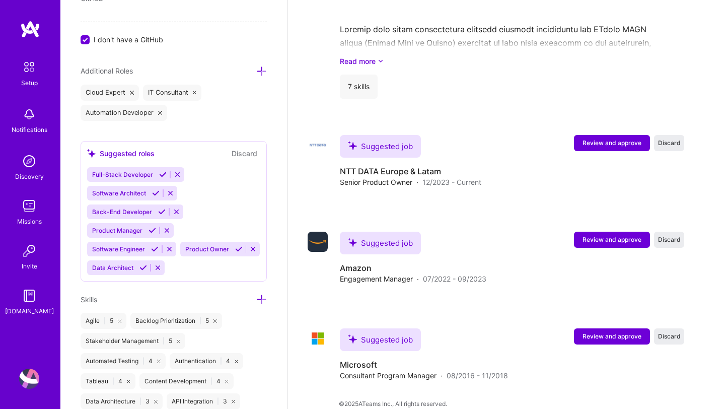
scroll to position [626, 0]
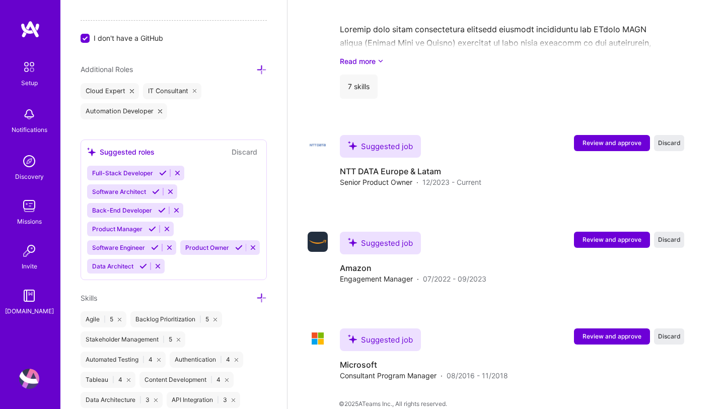
click at [179, 172] on icon at bounding box center [178, 173] width 8 height 8
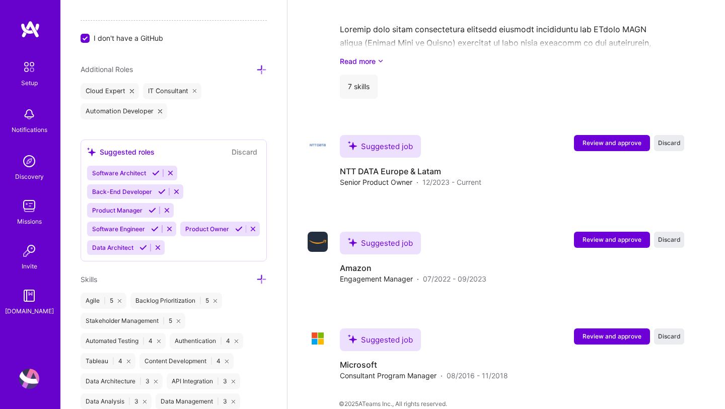
click at [175, 189] on icon at bounding box center [177, 192] width 8 height 8
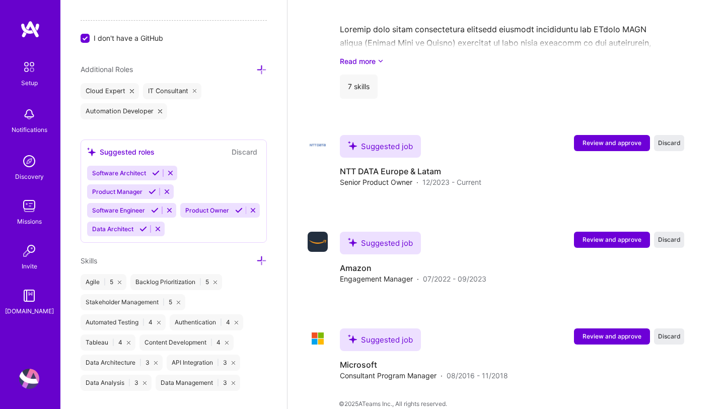
click at [173, 173] on icon at bounding box center [171, 173] width 8 height 8
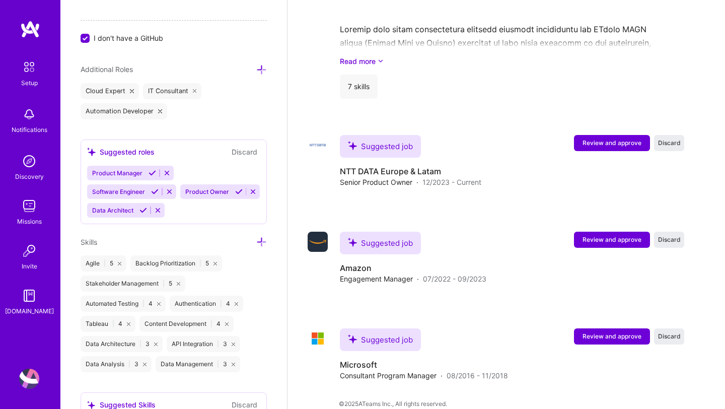
click at [169, 191] on icon at bounding box center [170, 192] width 8 height 8
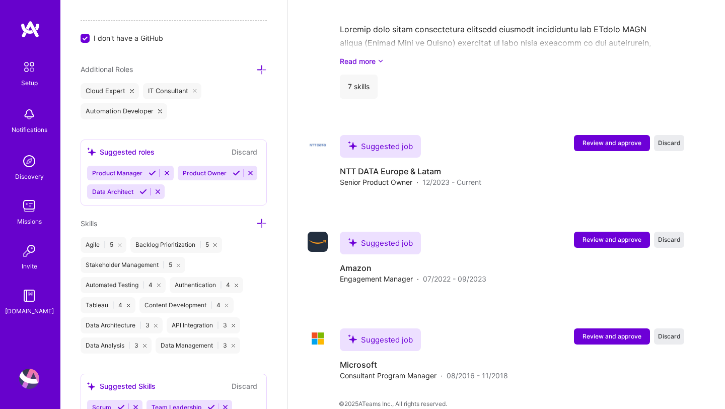
click at [299, 304] on div "Edit Delete Engagement Project Manager VMWare · [DATE] - [DATE] Edit Delete Rea…" at bounding box center [495, 178] width 392 height 438
click at [269, 272] on div "Add photo Kgomotso Mokgothu Program Manager 15 Years Experience Location This i…" at bounding box center [173, 204] width 226 height 409
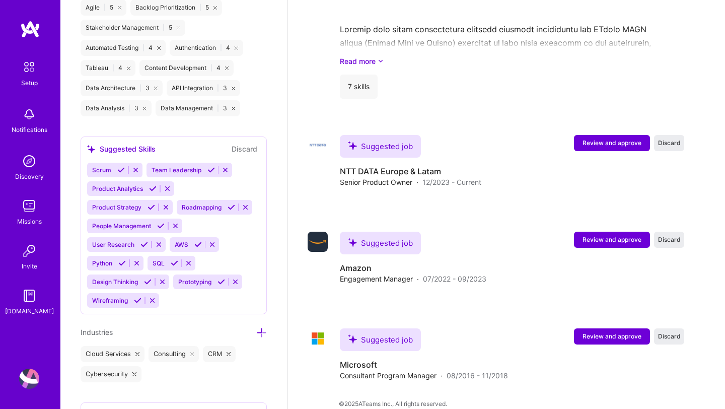
scroll to position [867, 0]
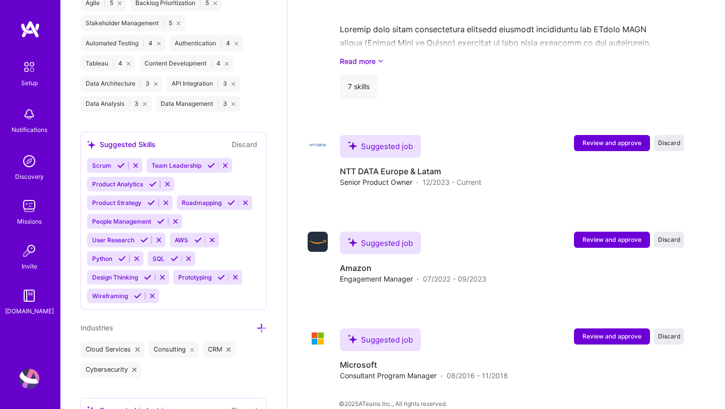
click at [120, 164] on icon at bounding box center [121, 166] width 8 height 8
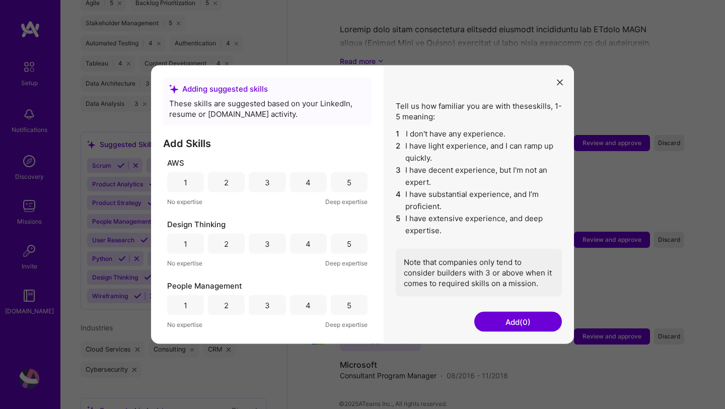
click at [309, 183] on div "4" at bounding box center [308, 182] width 37 height 20
click at [304, 237] on div "4" at bounding box center [308, 243] width 37 height 20
click at [334, 301] on div "5" at bounding box center [349, 305] width 37 height 20
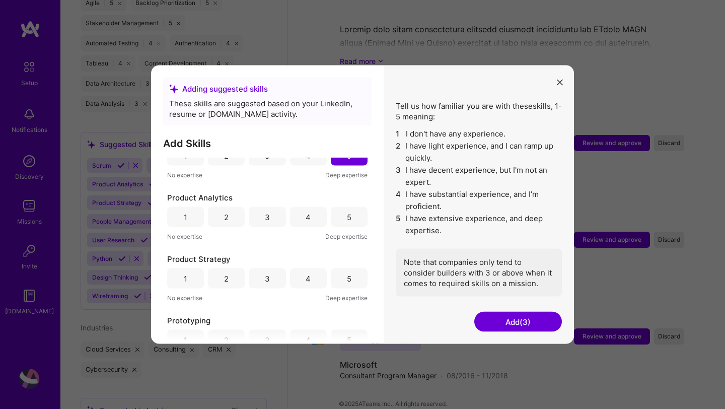
scroll to position [150, 0]
click at [313, 216] on div "4" at bounding box center [308, 216] width 37 height 20
click at [309, 270] on div "4" at bounding box center [308, 277] width 37 height 20
click at [309, 336] on div "4" at bounding box center [308, 339] width 37 height 20
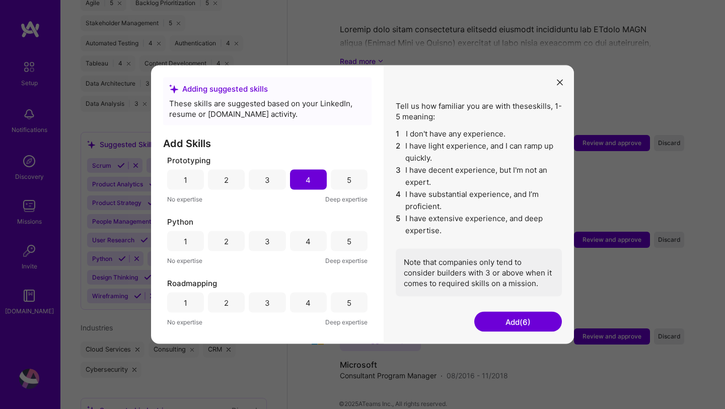
scroll to position [323, 0]
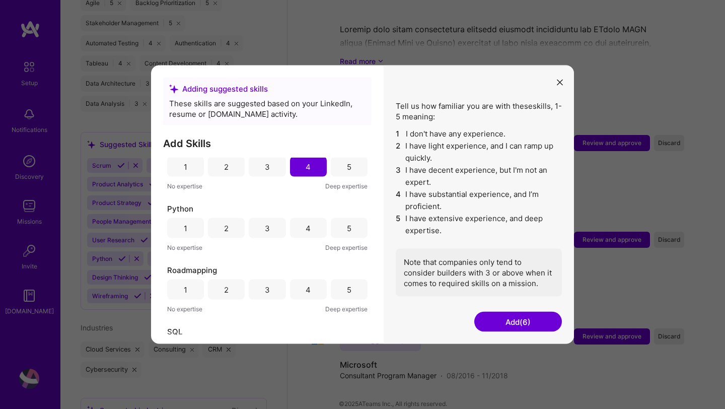
click at [191, 228] on div "1" at bounding box center [185, 228] width 37 height 20
click at [313, 289] on div "4" at bounding box center [308, 289] width 37 height 20
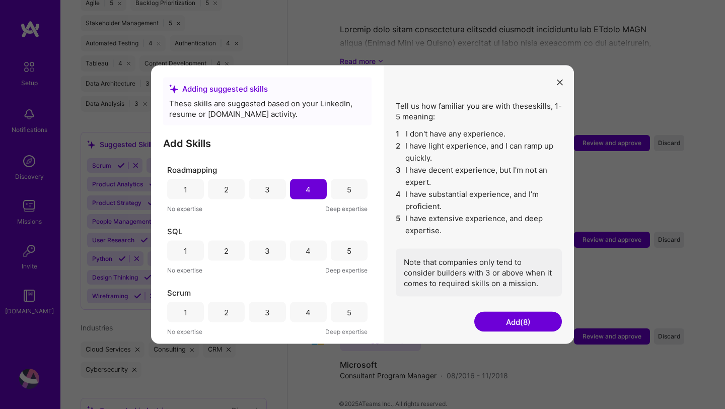
scroll to position [433, 0]
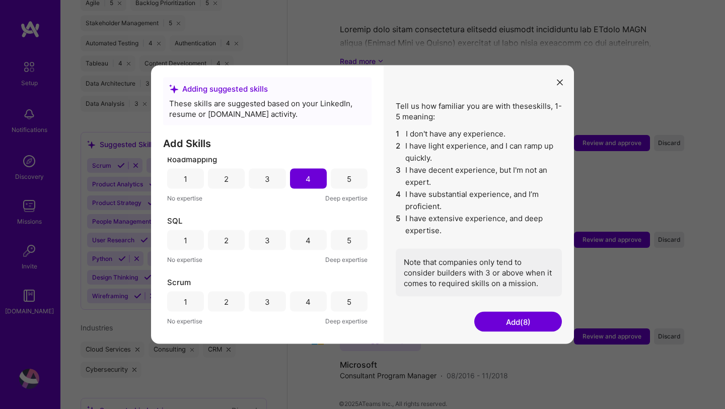
click at [265, 242] on div "3" at bounding box center [267, 239] width 5 height 11
click at [339, 300] on div "5" at bounding box center [349, 301] width 37 height 20
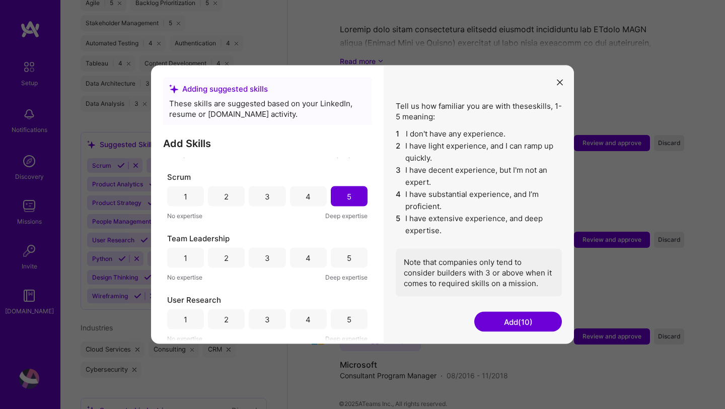
scroll to position [539, 0]
click at [349, 264] on div "5" at bounding box center [349, 257] width 37 height 20
click at [305, 321] on div "4" at bounding box center [307, 317] width 5 height 11
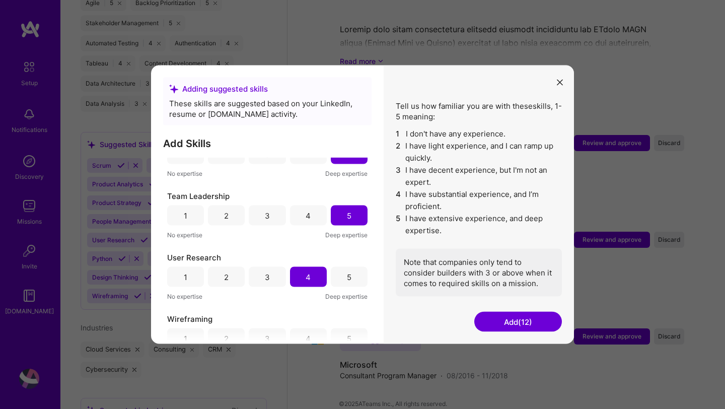
scroll to position [602, 0]
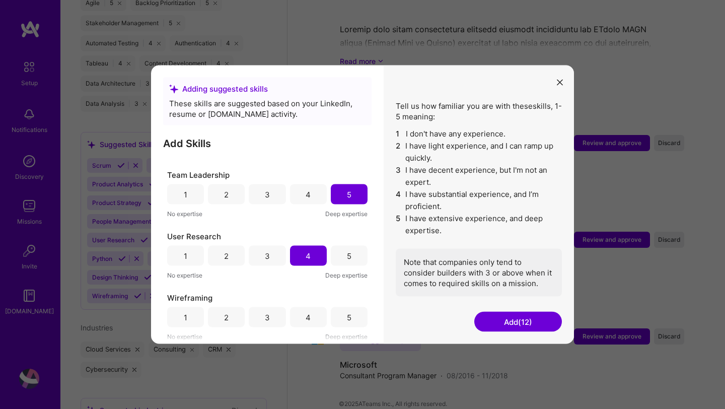
click at [267, 315] on div "3" at bounding box center [267, 317] width 37 height 20
click at [515, 322] on button "Add (13)" at bounding box center [518, 321] width 88 height 20
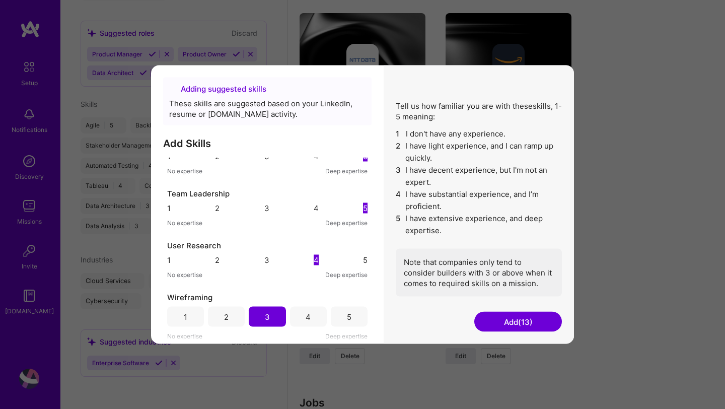
scroll to position [438, 0]
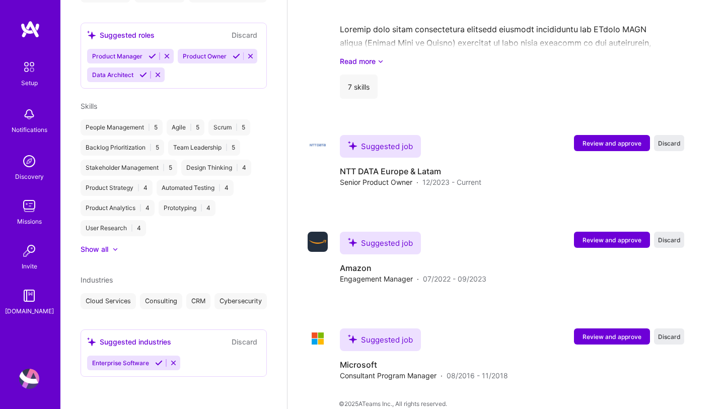
click at [150, 52] on icon at bounding box center [152, 56] width 8 height 8
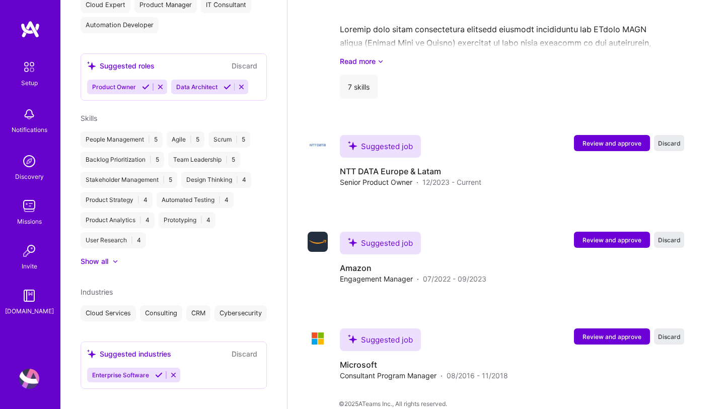
scroll to position [440, 0]
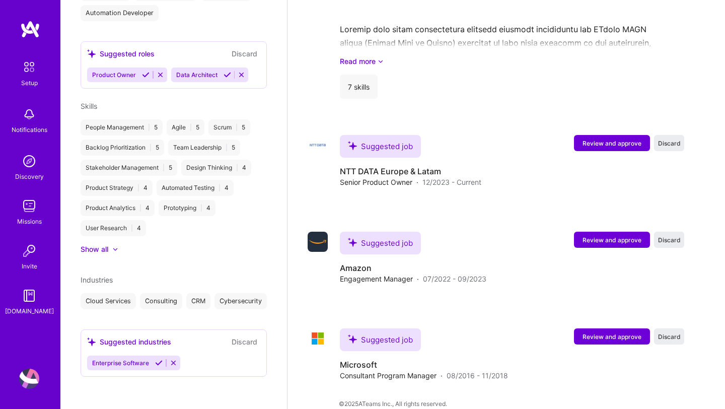
click at [146, 71] on icon at bounding box center [146, 75] width 8 height 8
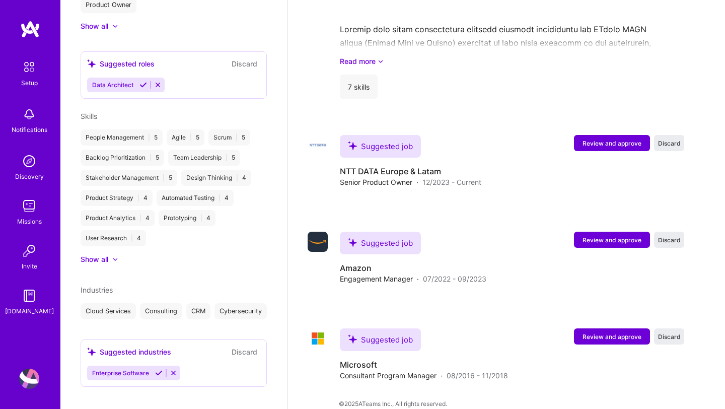
click at [273, 249] on div "Kgomotso Mokgothu Program Manager 15 Years Experience Location [GEOGRAPHIC_DATA…" at bounding box center [173, 204] width 226 height 409
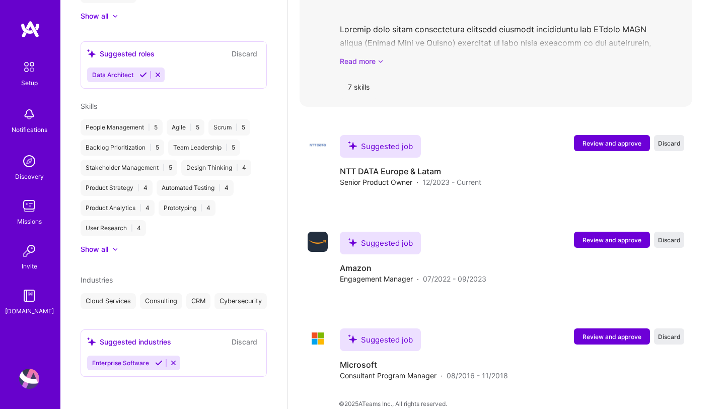
click at [382, 56] on icon at bounding box center [380, 61] width 6 height 11
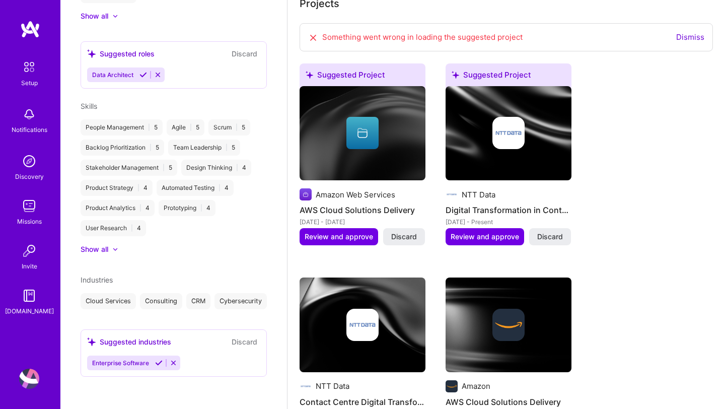
scroll to position [364, 0]
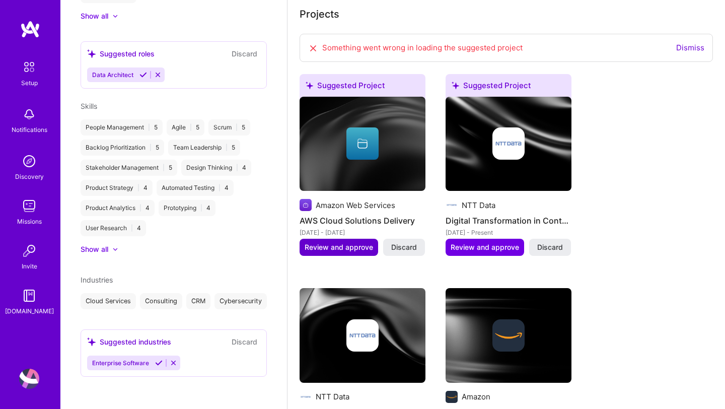
click at [333, 242] on span "Review and approve" at bounding box center [338, 247] width 68 height 10
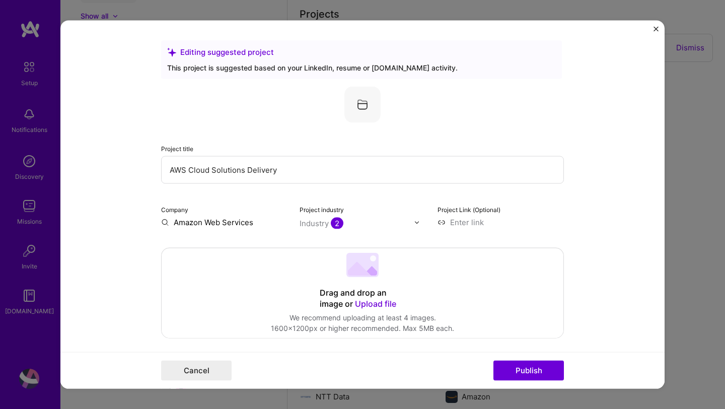
click at [584, 204] on form "Editing suggested project This project is suggested based on your LinkedIn, res…" at bounding box center [362, 205] width 604 height 368
click at [602, 281] on form "Editing suggested project This project is suggested based on your LinkedIn, res…" at bounding box center [362, 205] width 604 height 368
click at [510, 374] on button "Publish" at bounding box center [528, 370] width 70 height 20
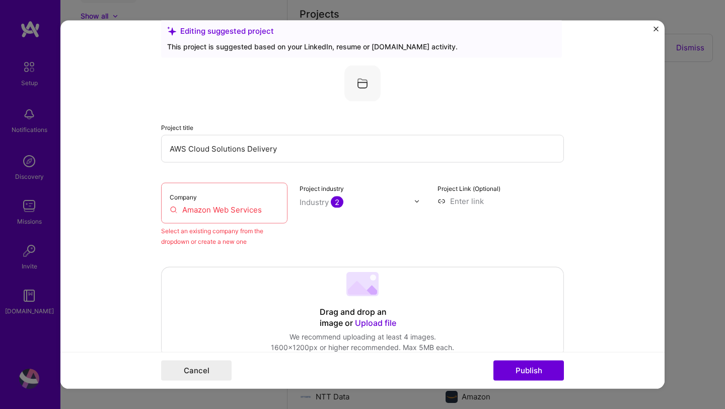
scroll to position [66, 0]
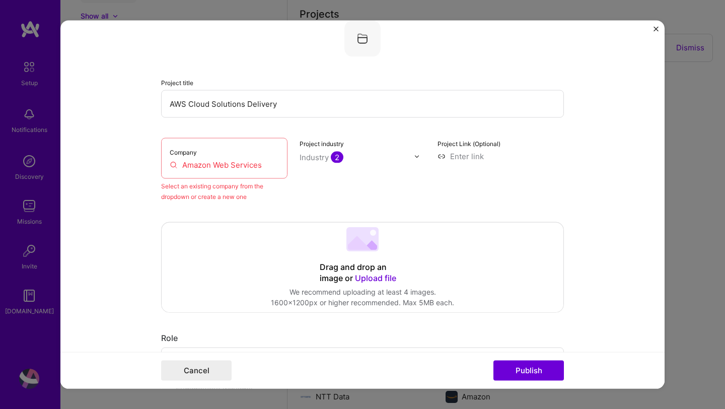
click at [248, 167] on input "Amazon Web Services" at bounding box center [224, 164] width 109 height 11
click at [175, 165] on input "Amazon Web Services" at bounding box center [224, 164] width 109 height 11
click at [608, 208] on form "Editing suggested project This project is suggested based on your LinkedIn, res…" at bounding box center [362, 205] width 604 height 368
click at [172, 166] on input "Amazon Web Services" at bounding box center [224, 164] width 109 height 11
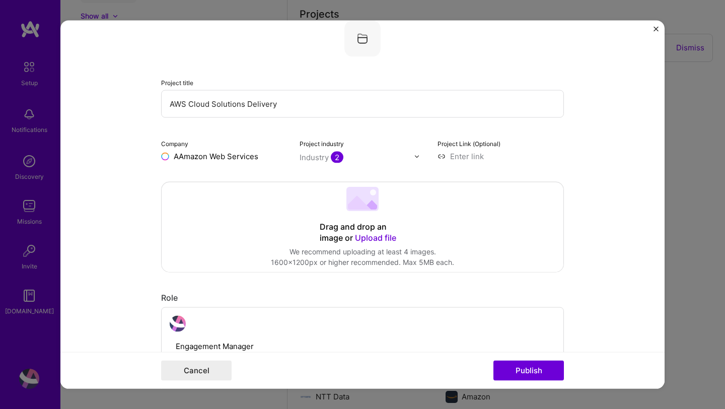
type input "Amazon Web Services"
click at [270, 178] on div "Amazon Web Services" at bounding box center [261, 180] width 89 height 18
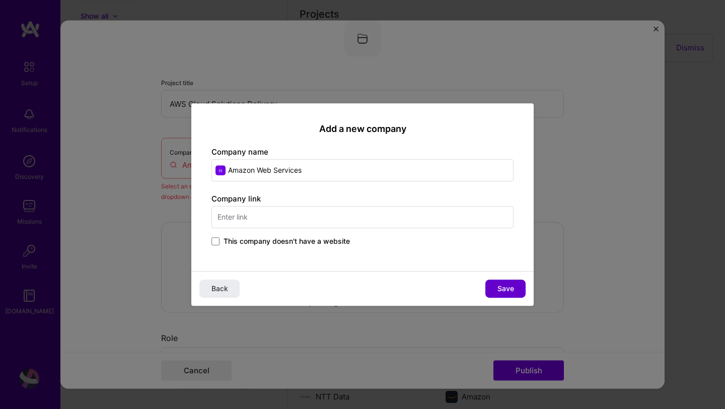
click at [499, 288] on span "Save" at bounding box center [505, 288] width 17 height 10
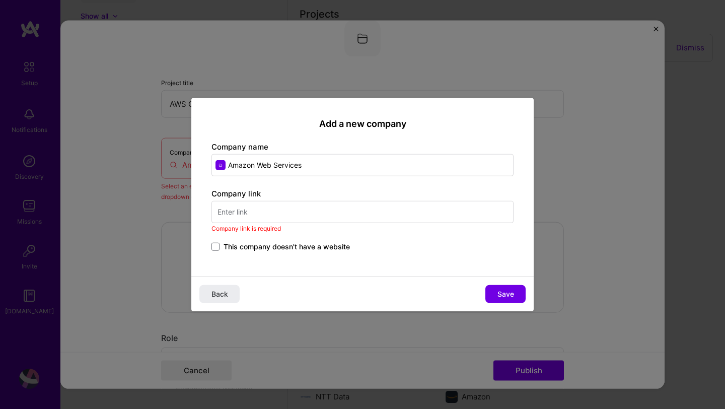
click at [251, 209] on input "text" at bounding box center [362, 211] width 302 height 22
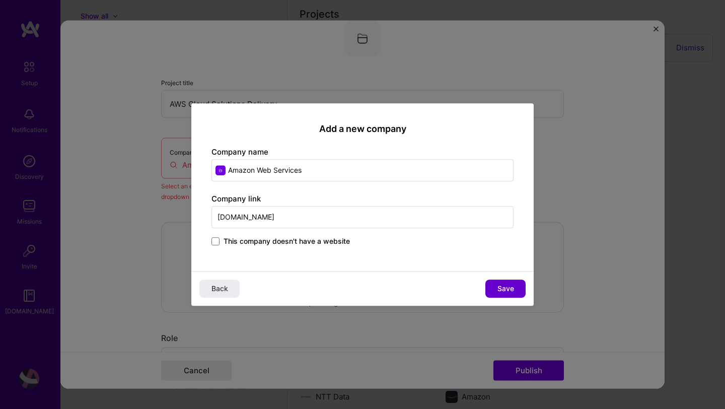
type input "[DOMAIN_NAME]"
click at [497, 287] on span "Save" at bounding box center [505, 288] width 17 height 10
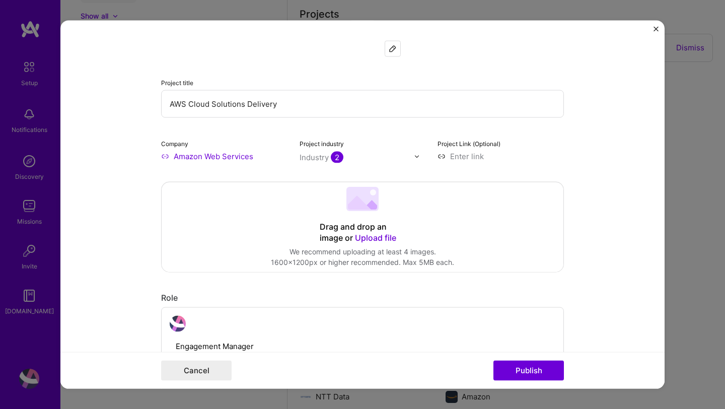
click at [591, 259] on form "Editing suggested project This project is suggested based on your LinkedIn, res…" at bounding box center [362, 205] width 604 height 368
click at [519, 376] on button "Publish" at bounding box center [528, 370] width 70 height 20
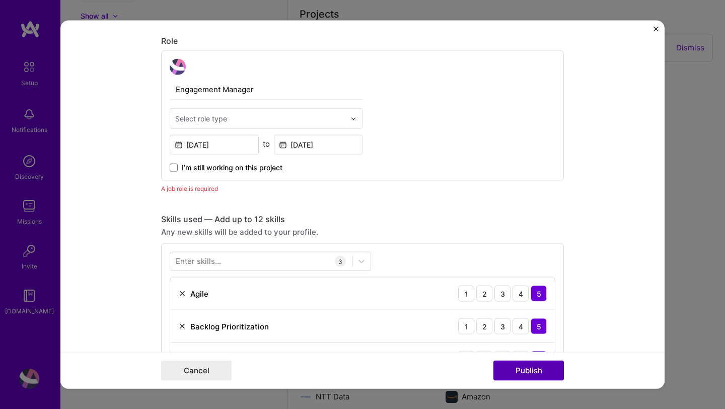
scroll to position [338, 0]
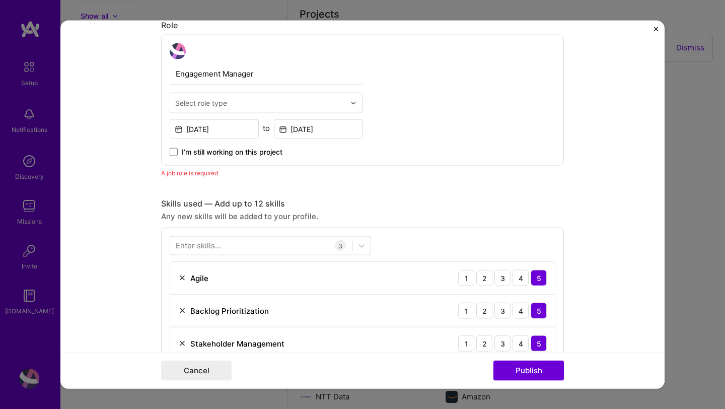
click at [255, 78] on input "Engagement Manager" at bounding box center [266, 73] width 193 height 21
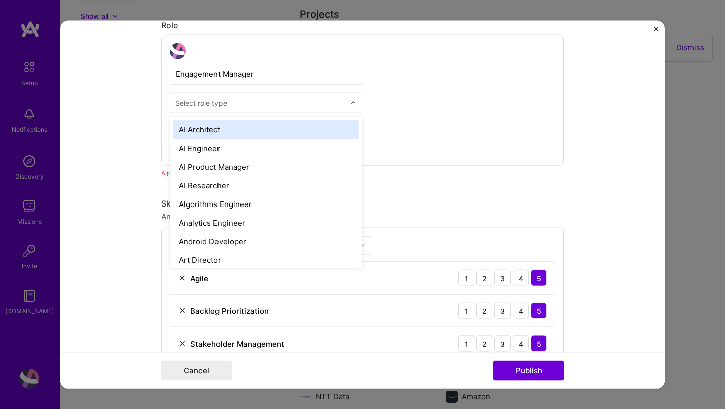
click at [354, 103] on img at bounding box center [353, 103] width 6 height 6
type input "E"
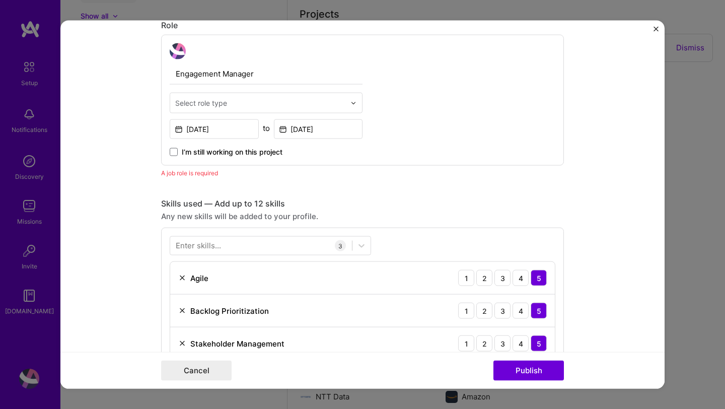
click at [238, 72] on input "Engagement Manager" at bounding box center [266, 73] width 193 height 21
click at [194, 107] on div "Select role type" at bounding box center [201, 103] width 52 height 11
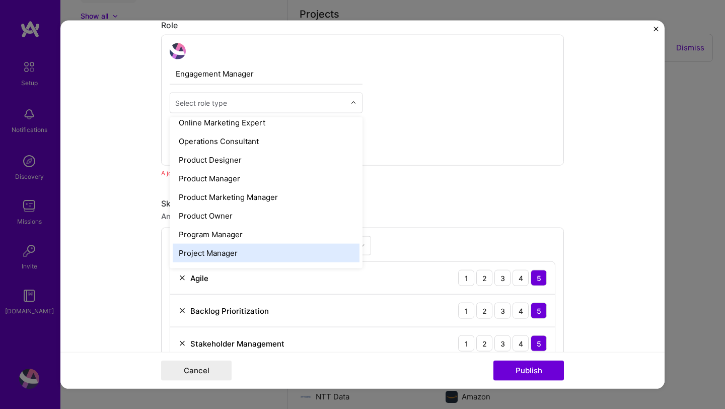
scroll to position [901, 0]
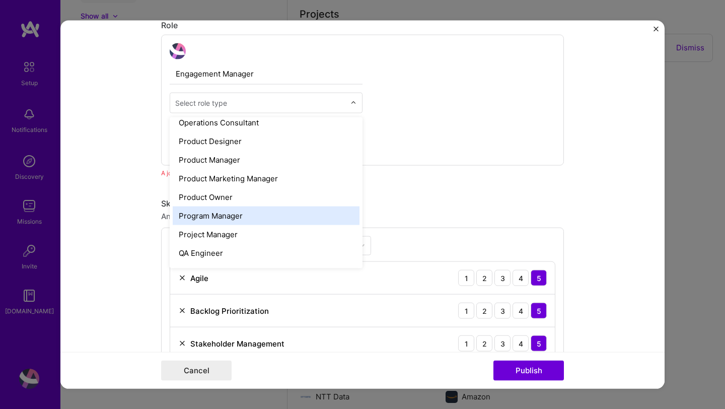
click at [207, 216] on div "Program Manager" at bounding box center [266, 215] width 187 height 19
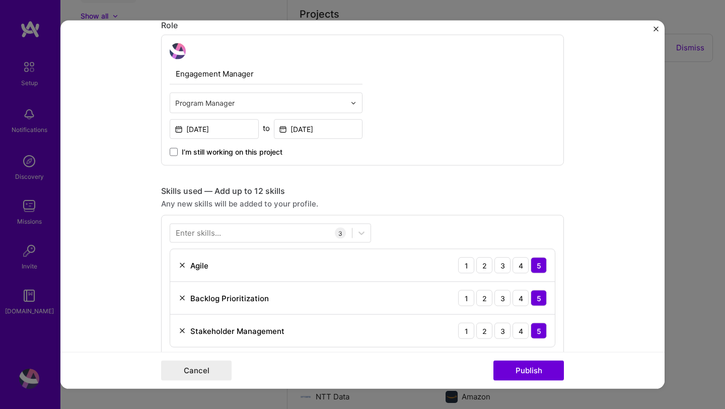
click at [428, 146] on div "Engagement Manager Program Manager [DATE] to [DATE] I’m still working on this p…" at bounding box center [362, 100] width 403 height 131
click at [523, 365] on button "Publish" at bounding box center [528, 370] width 70 height 20
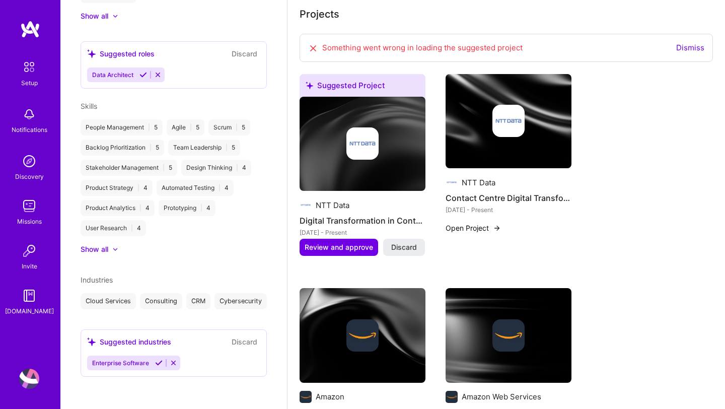
click at [30, 219] on div "Missions" at bounding box center [29, 221] width 25 height 11
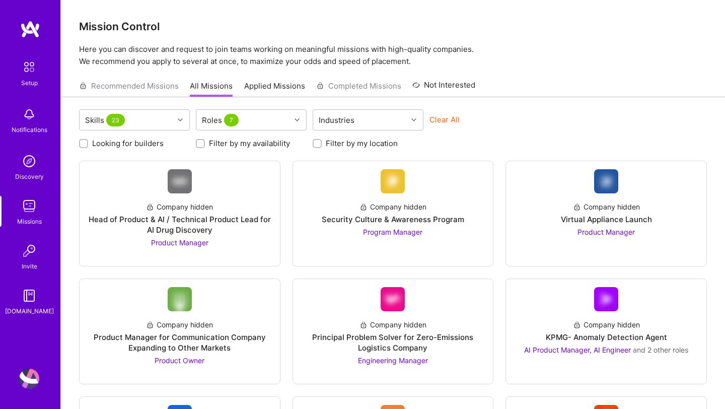
click at [694, 78] on div "Recommended Missions All Missions Applied Missions Completed Missions Not Inter…" at bounding box center [392, 86] width 627 height 22
click at [178, 121] on icon at bounding box center [180, 119] width 5 height 5
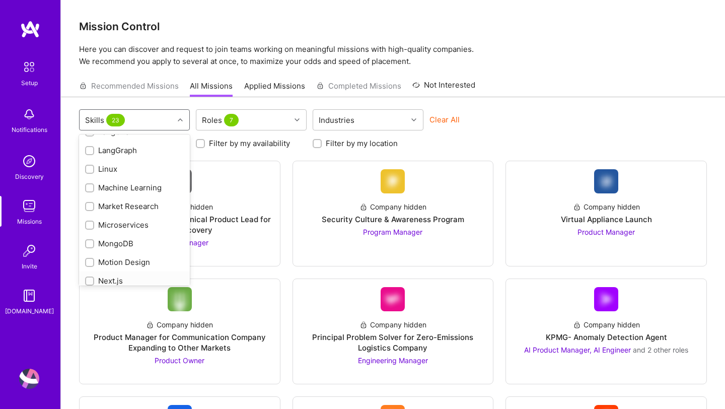
scroll to position [650, 0]
click at [90, 203] on input "checkbox" at bounding box center [90, 206] width 7 height 7
checkbox input "true"
click at [93, 165] on div at bounding box center [89, 169] width 9 height 9
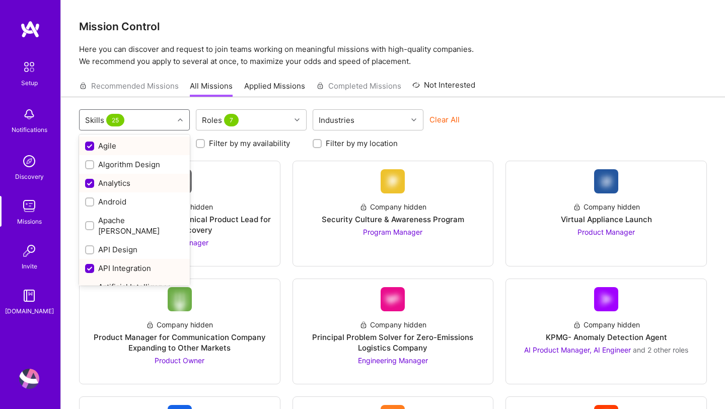
click at [179, 121] on icon at bounding box center [180, 119] width 5 height 5
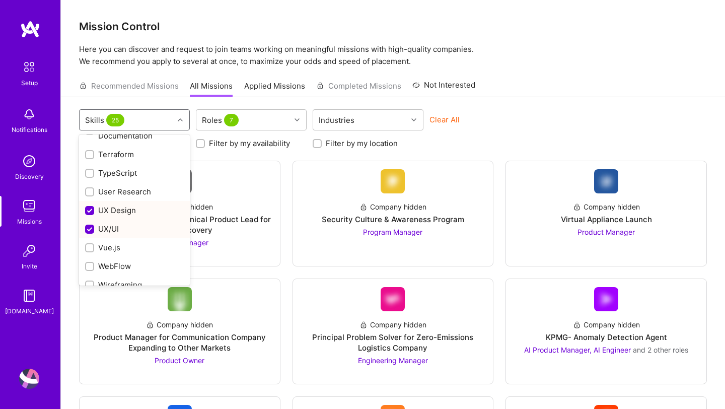
scroll to position [0, 0]
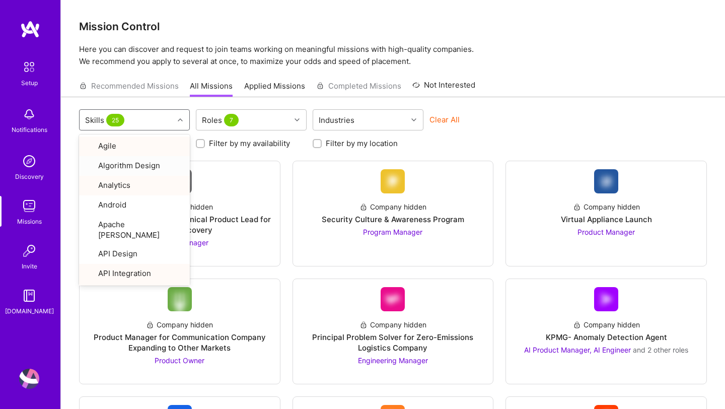
click at [509, 116] on div "Clear All" at bounding box center [484, 123] width 111 height 19
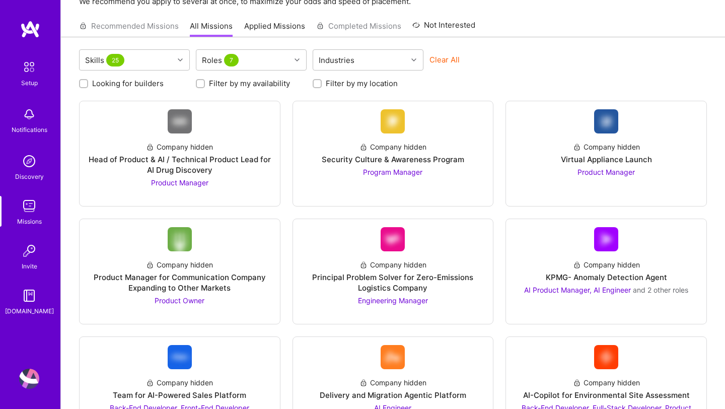
scroll to position [60, 0]
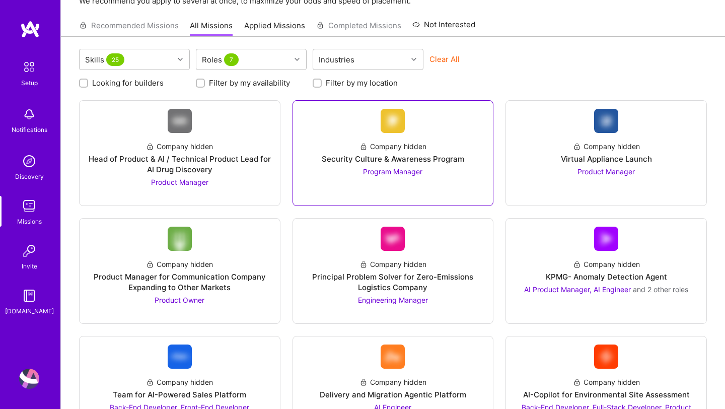
click at [394, 172] on span "Program Manager" at bounding box center [392, 171] width 59 height 9
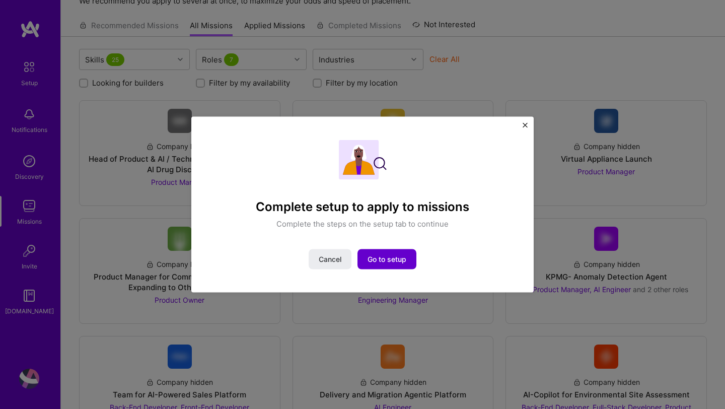
click at [382, 265] on button "Go to setup" at bounding box center [386, 259] width 59 height 20
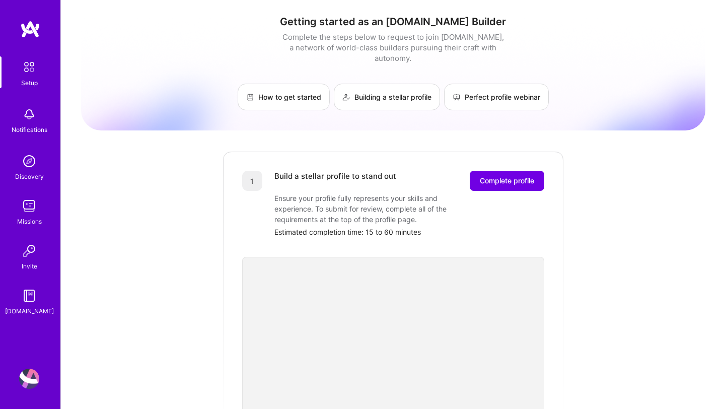
click at [616, 257] on div "Getting started as an [DOMAIN_NAME] Builder Complete the steps below to request…" at bounding box center [393, 341] width 624 height 666
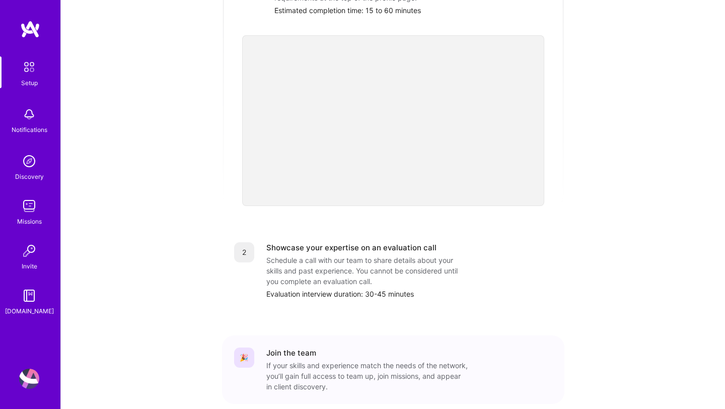
scroll to position [261, 0]
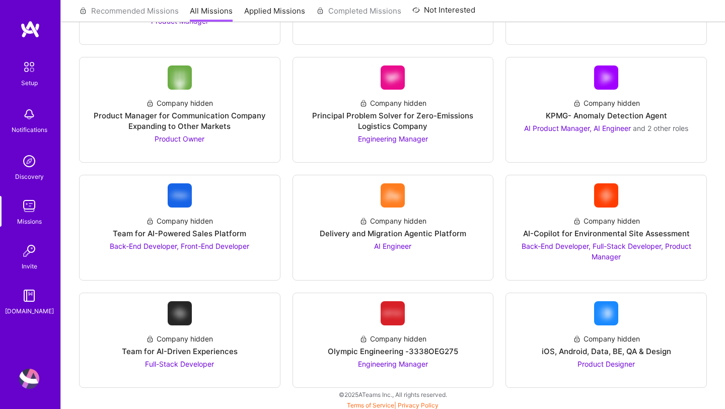
scroll to position [224, 0]
